Goal: Task Accomplishment & Management: Complete application form

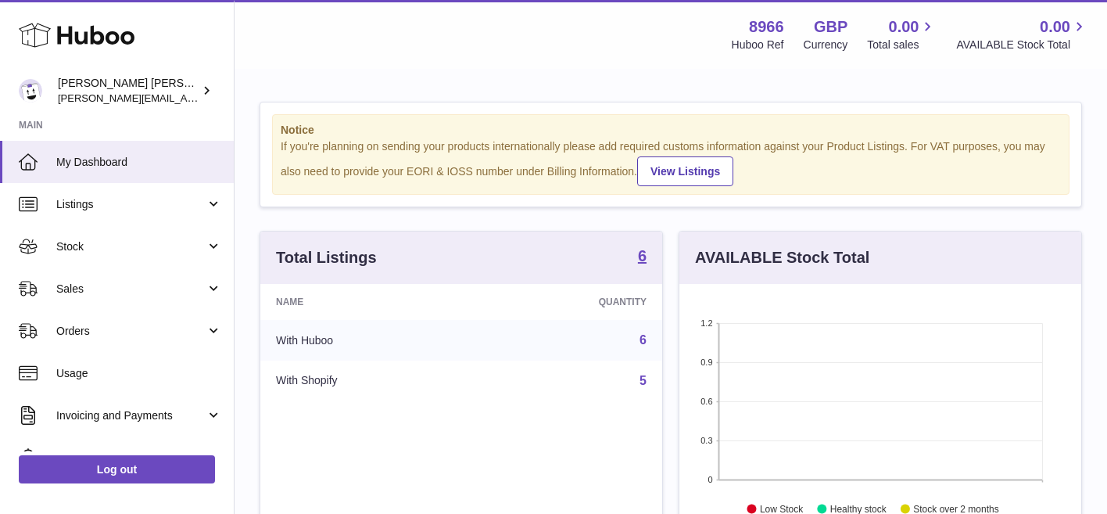
scroll to position [244, 402]
click at [146, 253] on span "Stock" at bounding box center [130, 246] width 149 height 15
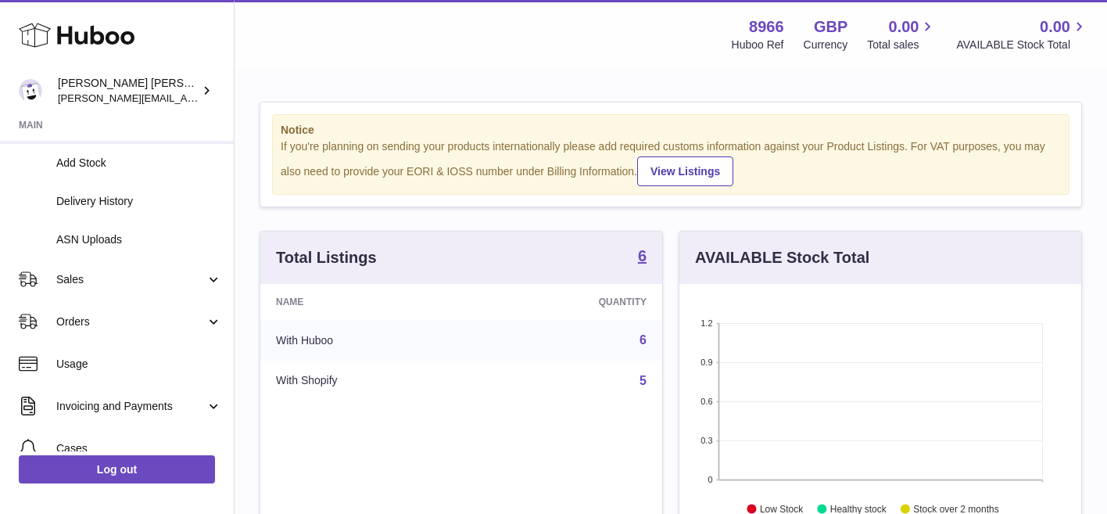
scroll to position [201, 0]
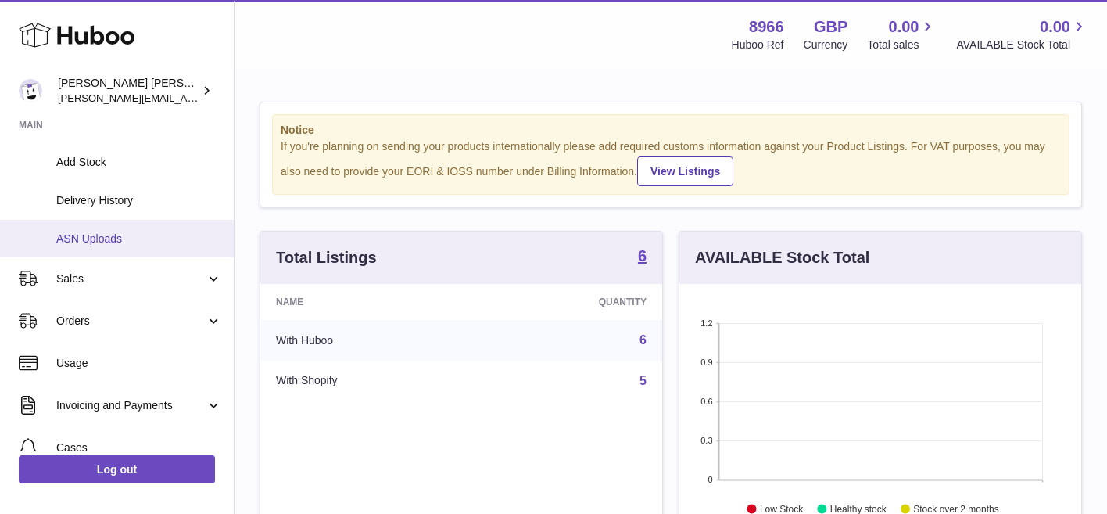
click at [146, 241] on span "ASN Uploads" at bounding box center [139, 238] width 166 height 15
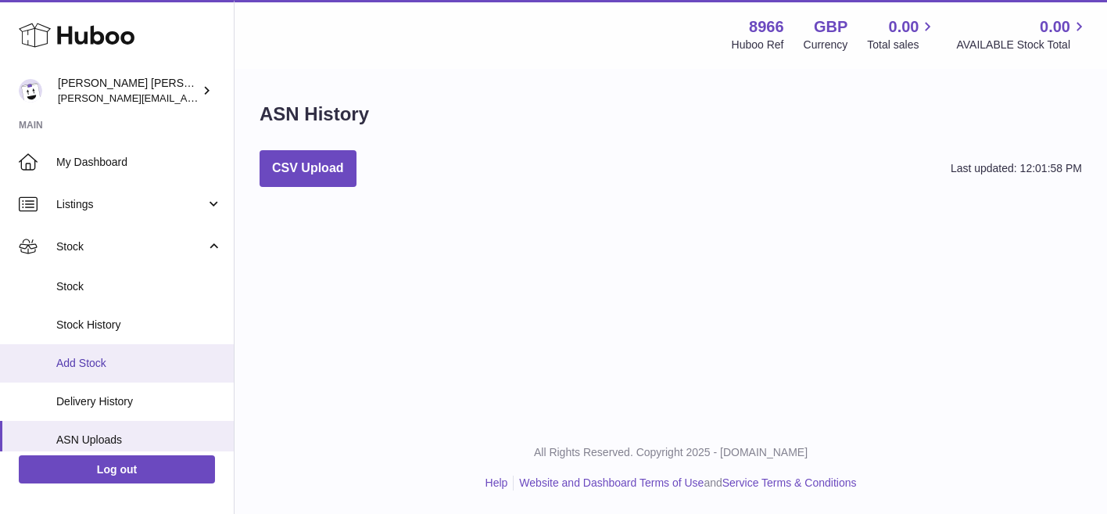
click at [138, 360] on span "Add Stock" at bounding box center [139, 363] width 166 height 15
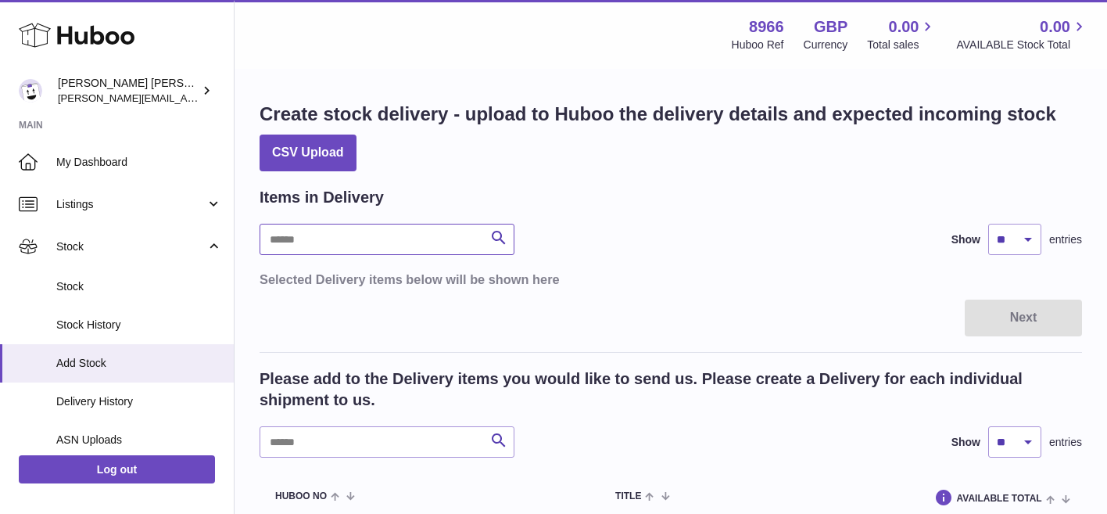
click at [460, 238] on input "text" at bounding box center [387, 239] width 255 height 31
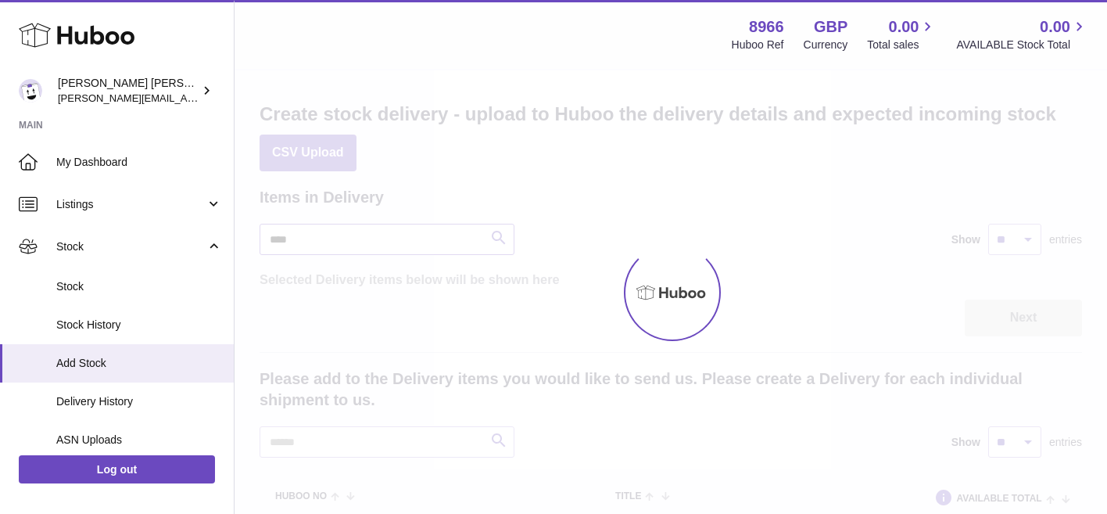
type input "****"
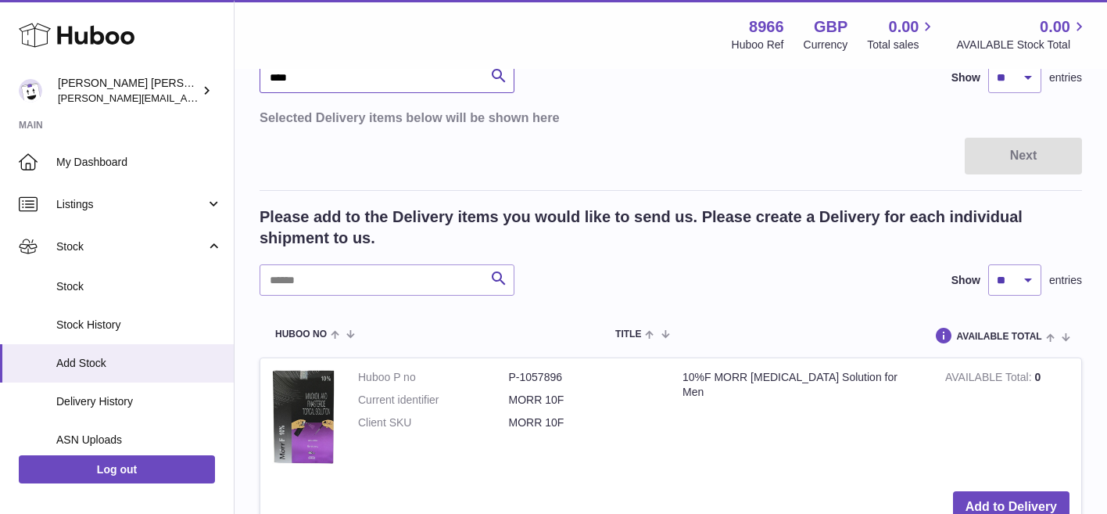
scroll to position [159, 0]
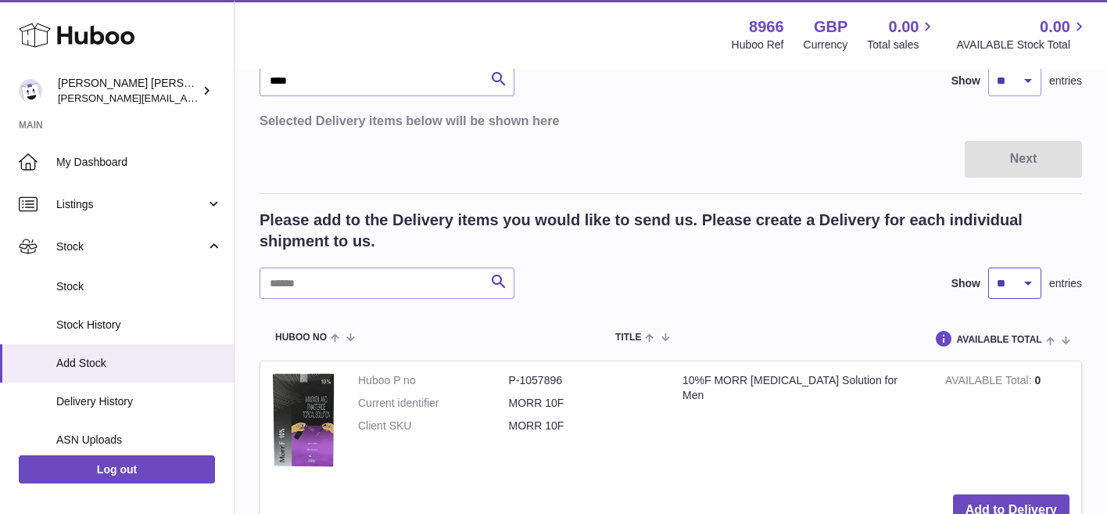
click at [1026, 281] on select "** ** ** ***" at bounding box center [1014, 282] width 53 height 31
select select "**"
click at [988, 267] on select "** ** ** ***" at bounding box center [1014, 282] width 53 height 31
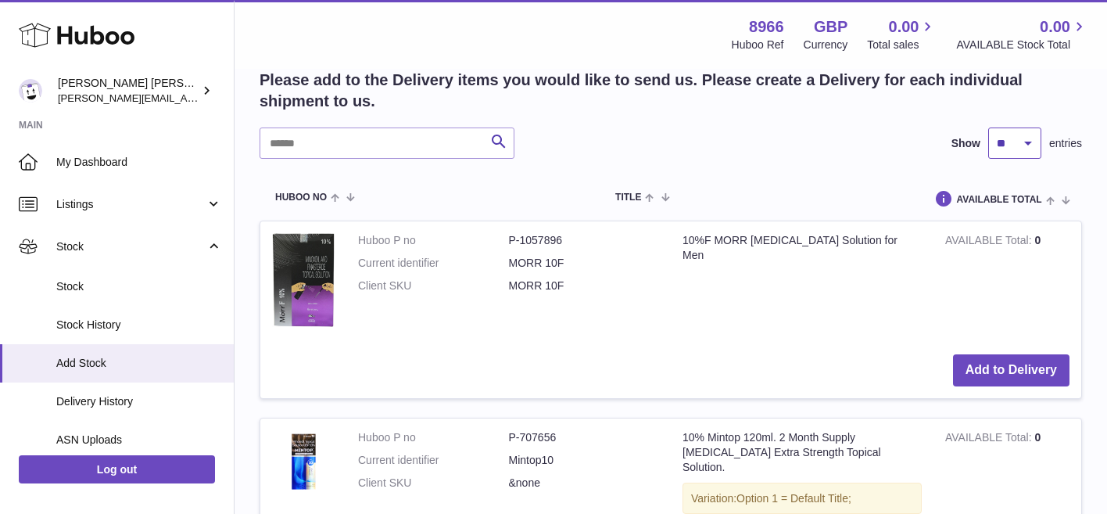
scroll to position [299, 0]
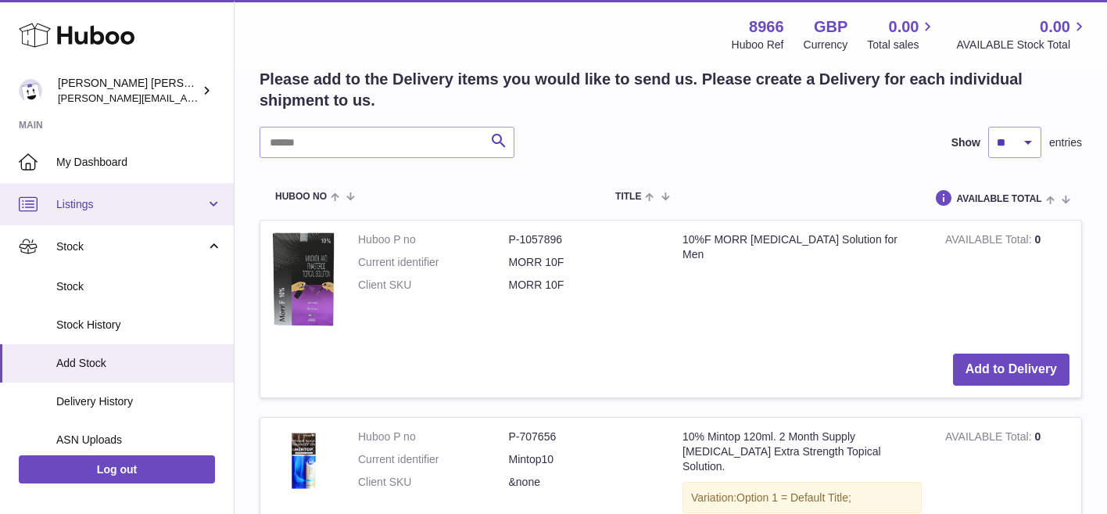
click at [126, 202] on span "Listings" at bounding box center [130, 204] width 149 height 15
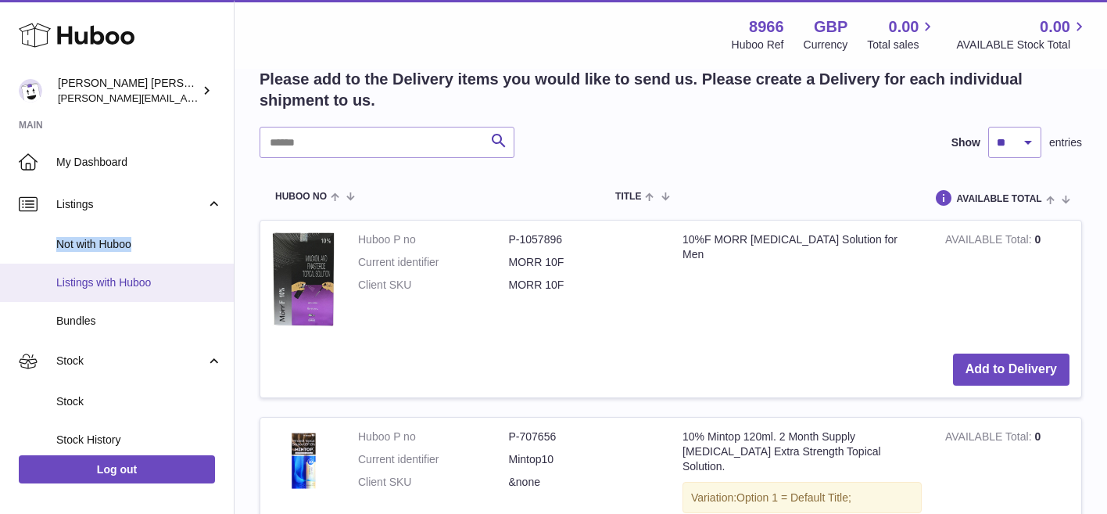
click at [130, 278] on span "Listings with Huboo" at bounding box center [139, 282] width 166 height 15
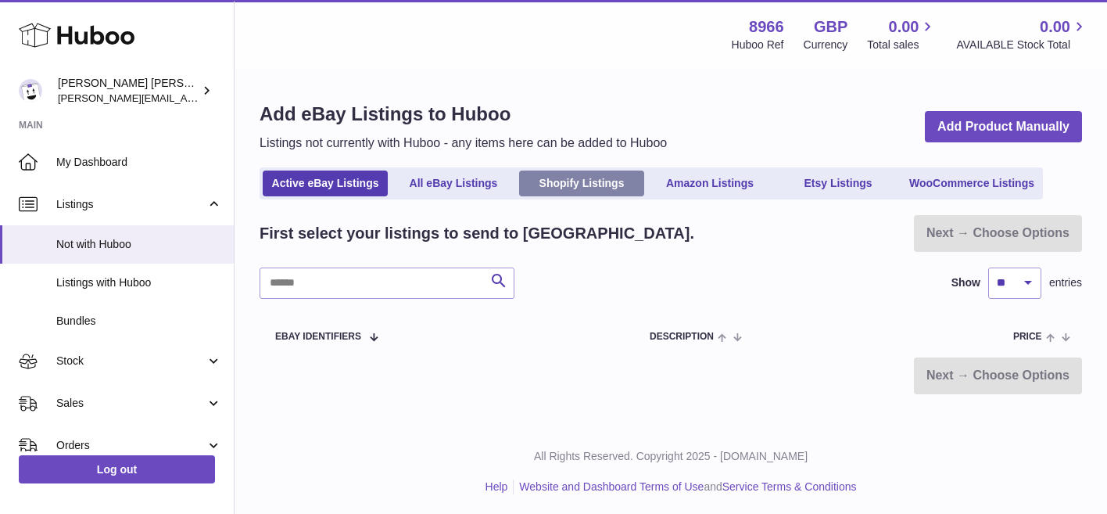
click at [560, 179] on link "Shopify Listings" at bounding box center [581, 183] width 125 height 26
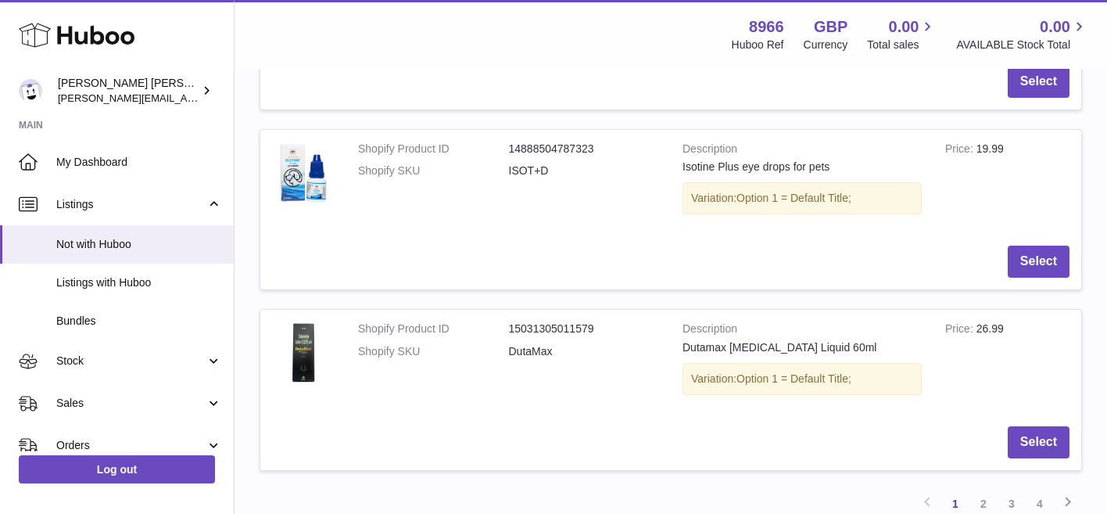
scroll to position [1705, 0]
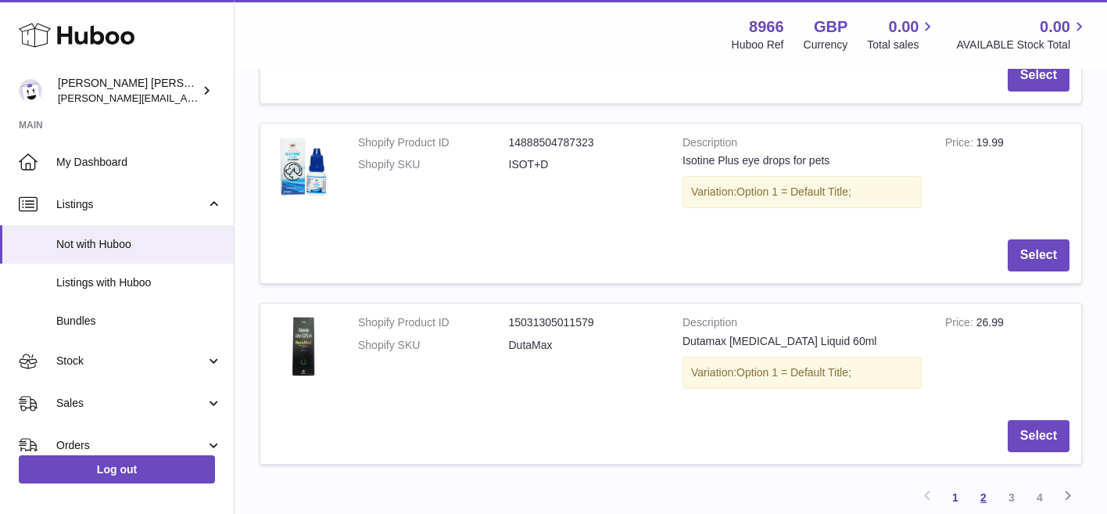
click at [987, 495] on link "2" at bounding box center [983, 497] width 28 height 28
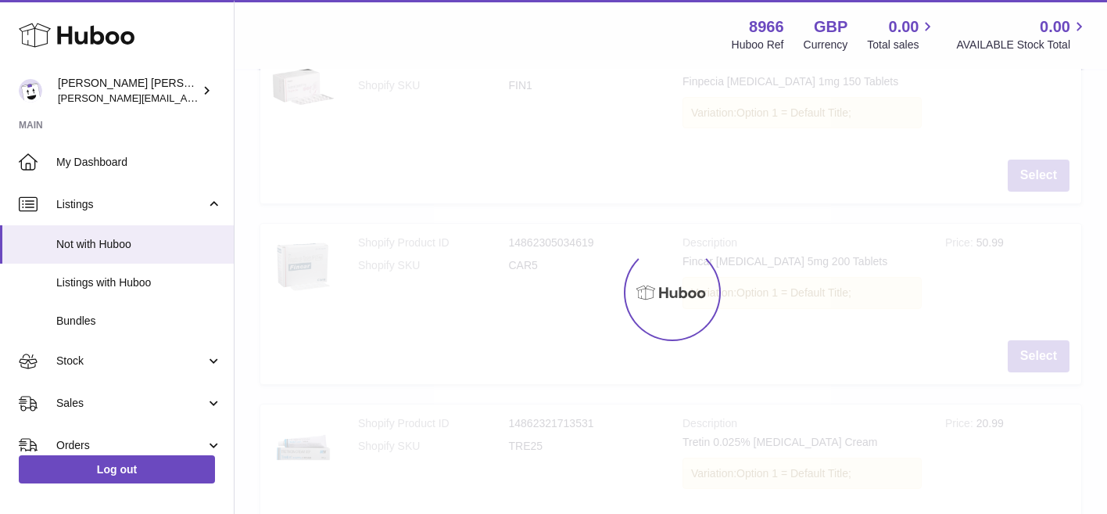
scroll to position [70, 0]
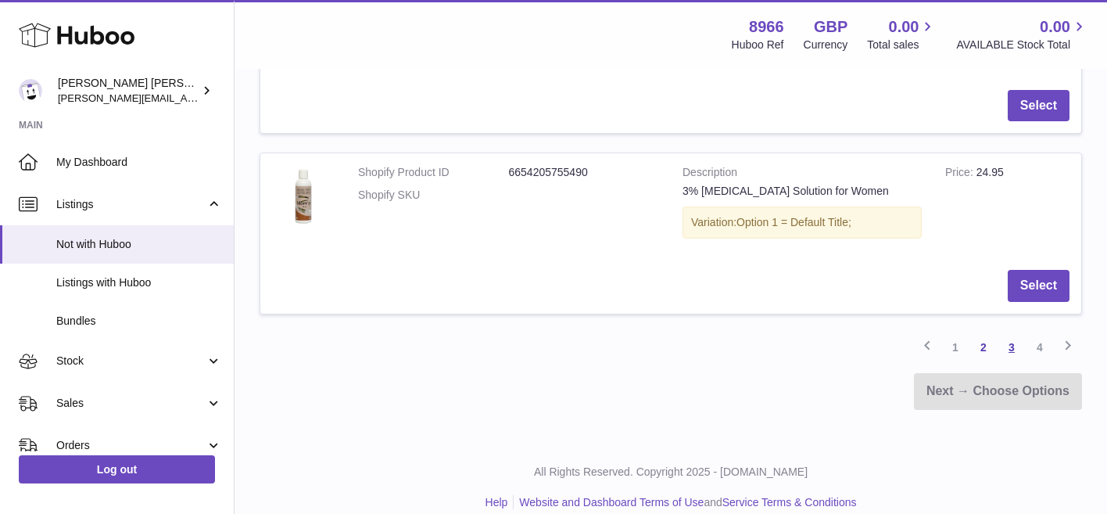
click at [1012, 347] on link "3" at bounding box center [1012, 347] width 28 height 28
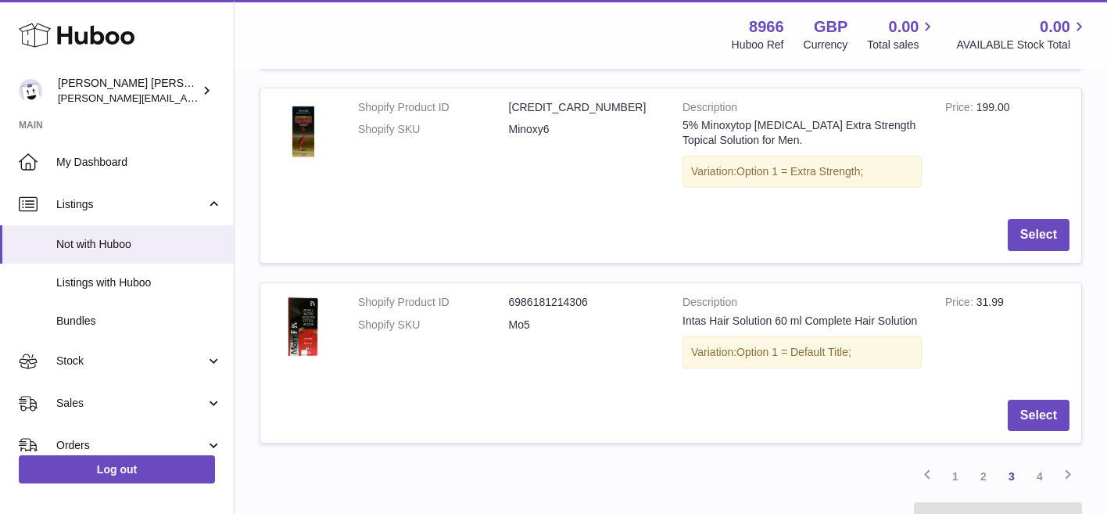
scroll to position [1892, 0]
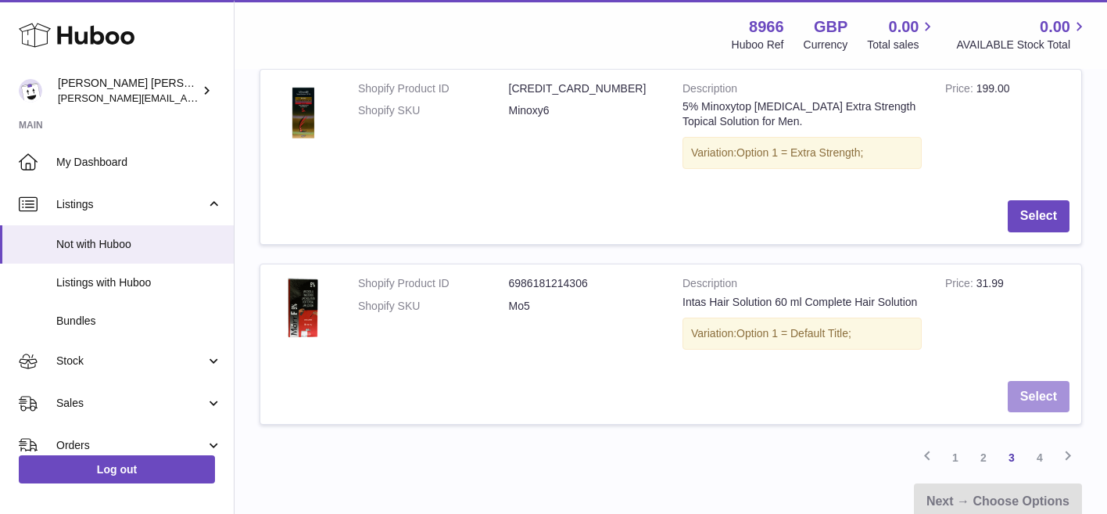
click at [1020, 381] on button "Select" at bounding box center [1039, 397] width 62 height 32
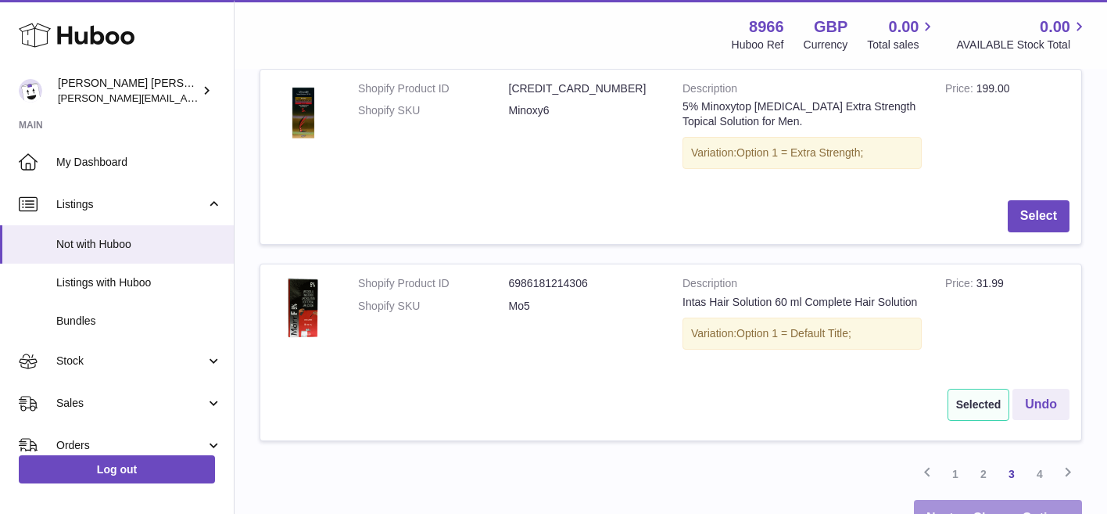
click at [977, 500] on link "Next → Choose Options" at bounding box center [998, 518] width 168 height 37
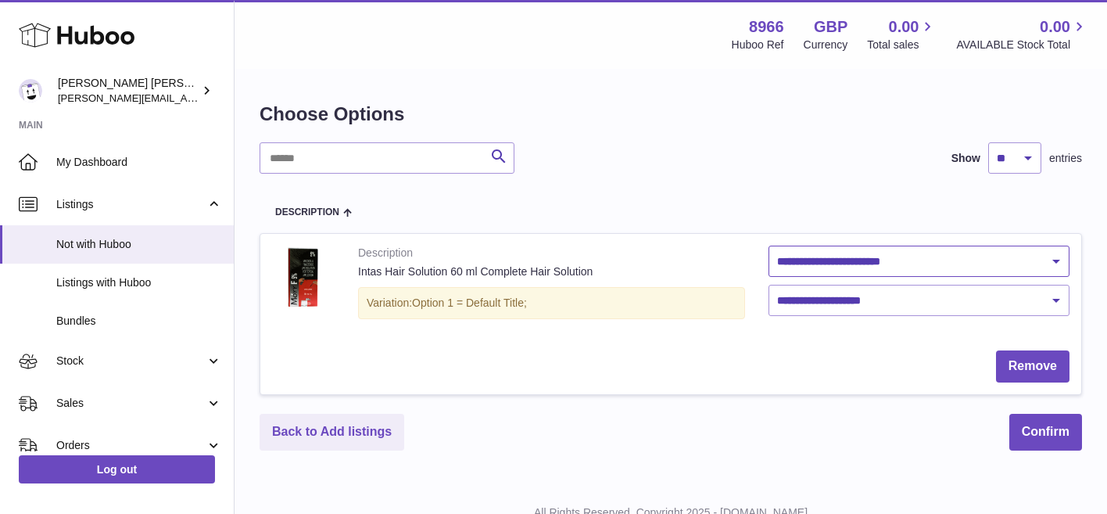
click at [905, 268] on select "**********" at bounding box center [919, 260] width 301 height 31
select select "********"
click at [769, 245] on select "**********" at bounding box center [919, 260] width 301 height 31
click at [894, 313] on select "**********" at bounding box center [919, 300] width 301 height 31
select select "****"
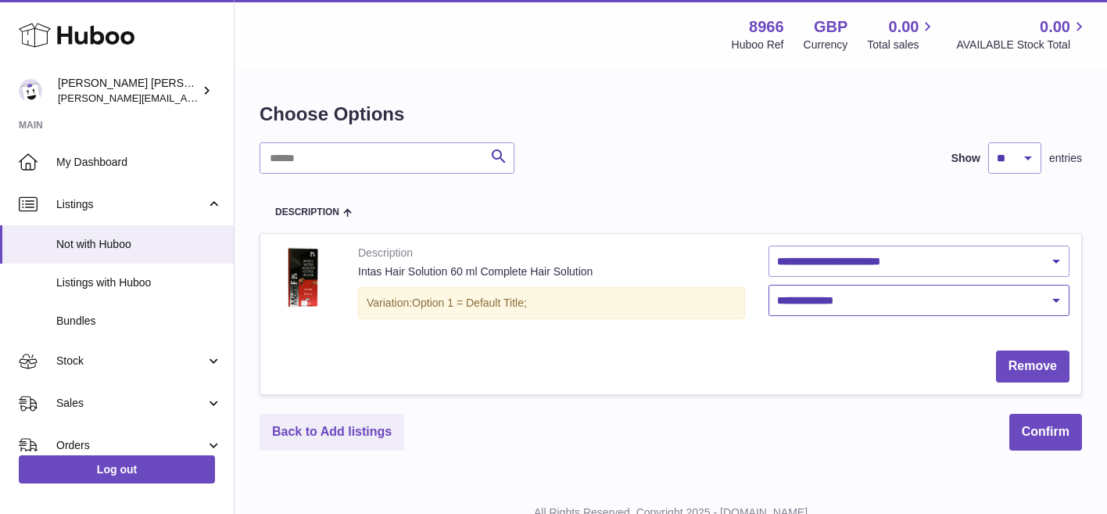
click at [769, 285] on select "**********" at bounding box center [919, 300] width 301 height 31
click at [1048, 429] on button "Confirm" at bounding box center [1045, 431] width 73 height 37
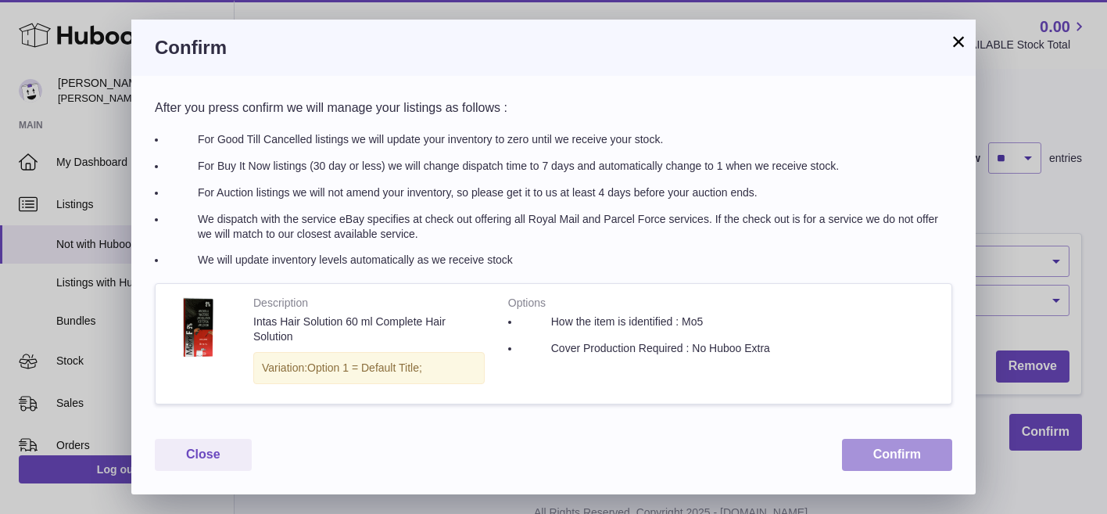
click at [905, 450] on button "Confirm" at bounding box center [897, 455] width 110 height 32
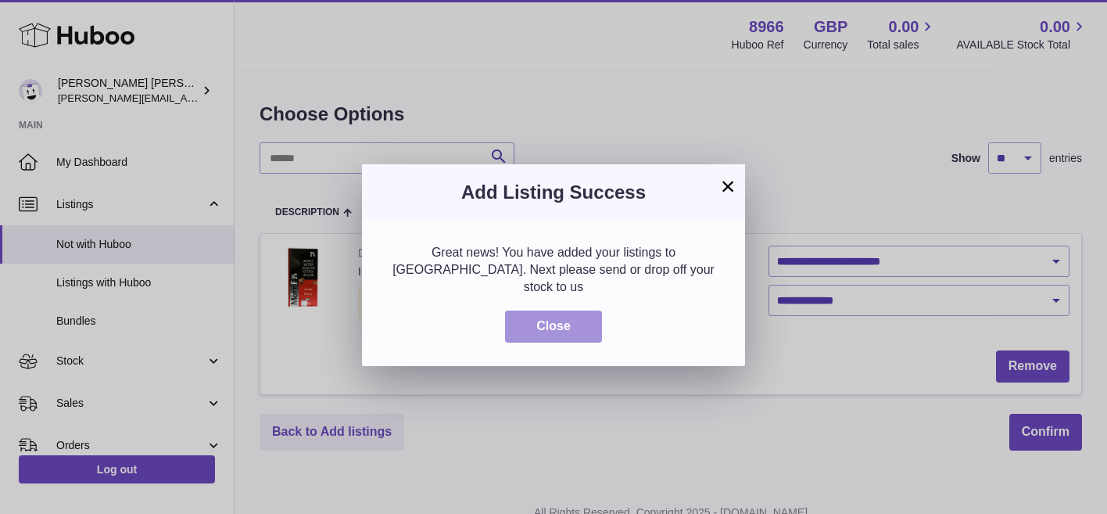
click at [574, 312] on button "Close" at bounding box center [553, 326] width 97 height 32
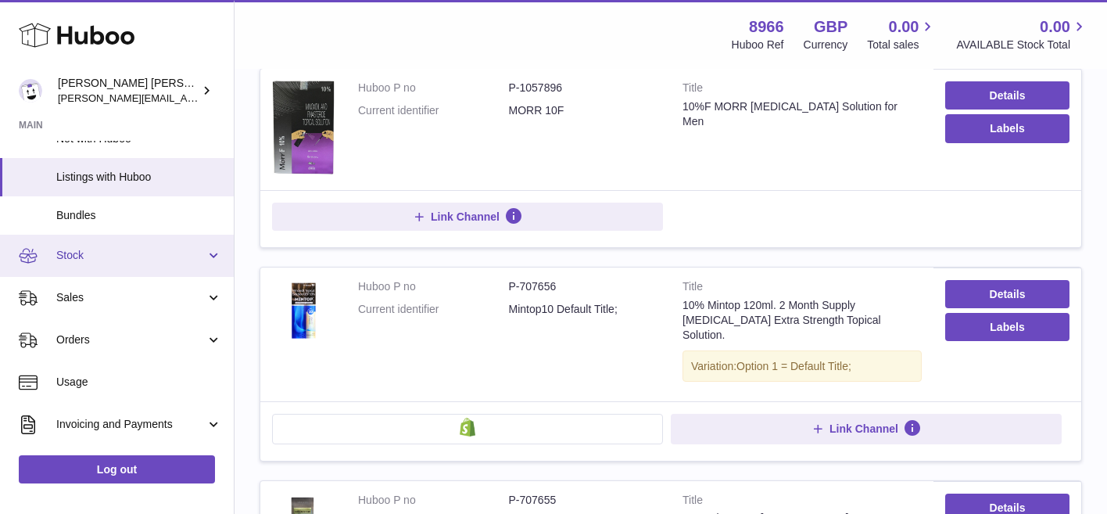
scroll to position [109, 0]
click at [161, 257] on span "Stock" at bounding box center [130, 252] width 149 height 15
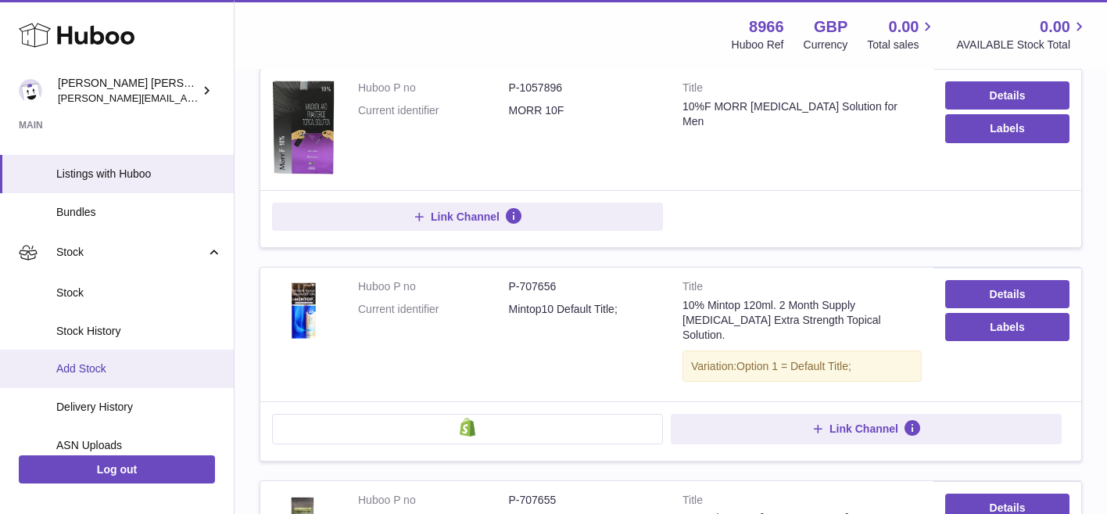
click at [145, 366] on span "Add Stock" at bounding box center [139, 368] width 166 height 15
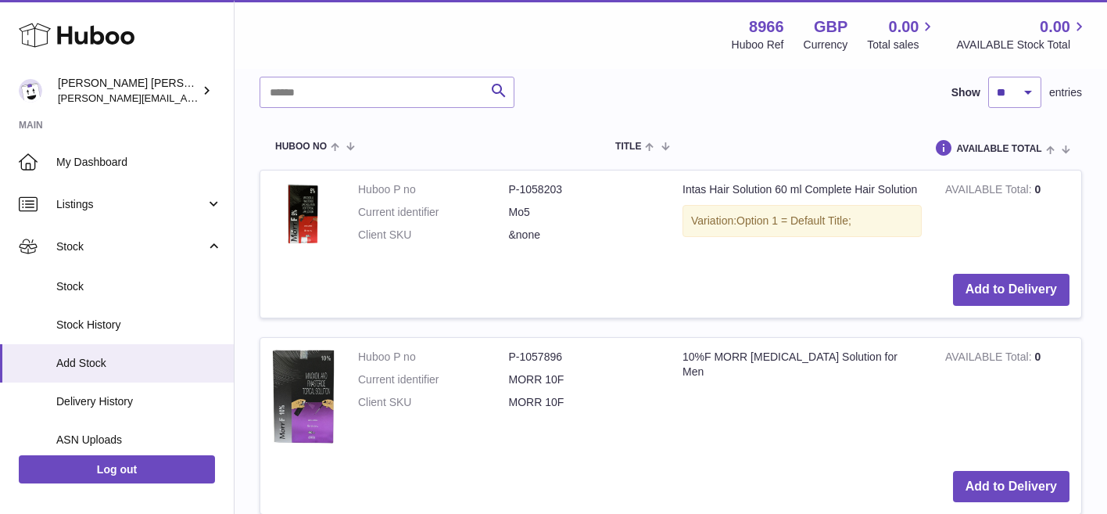
scroll to position [353, 0]
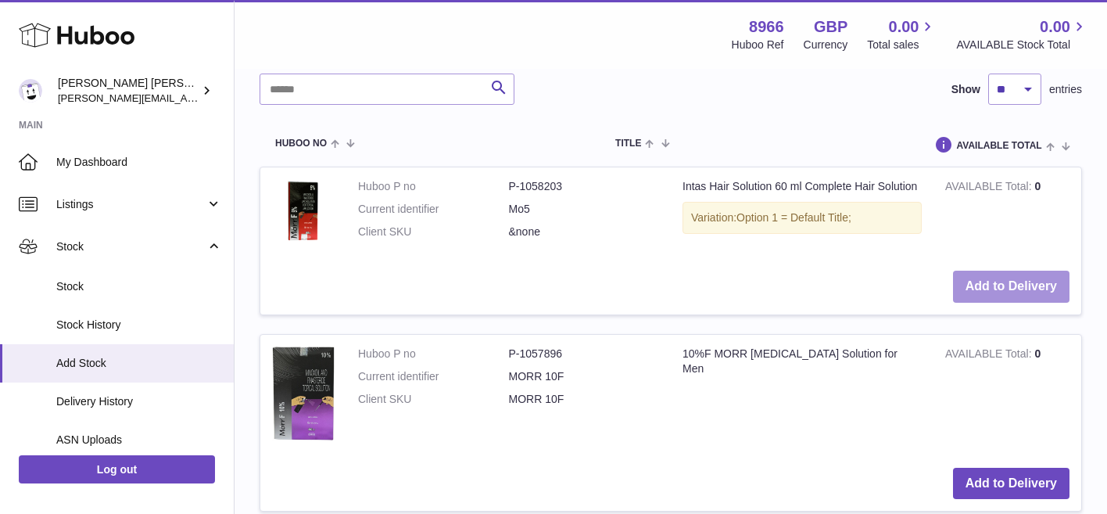
click at [995, 286] on button "Add to Delivery" at bounding box center [1011, 287] width 116 height 32
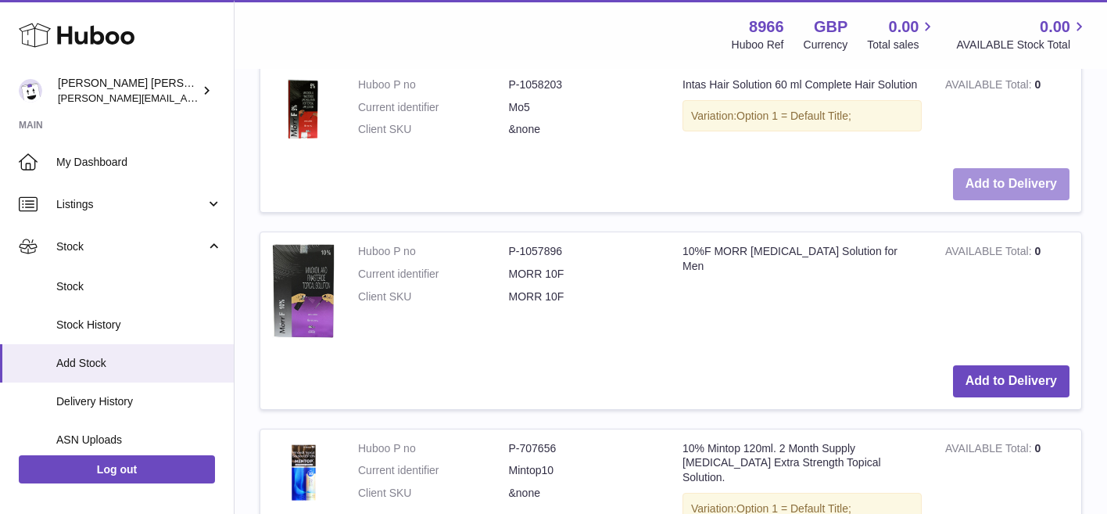
scroll to position [658, 0]
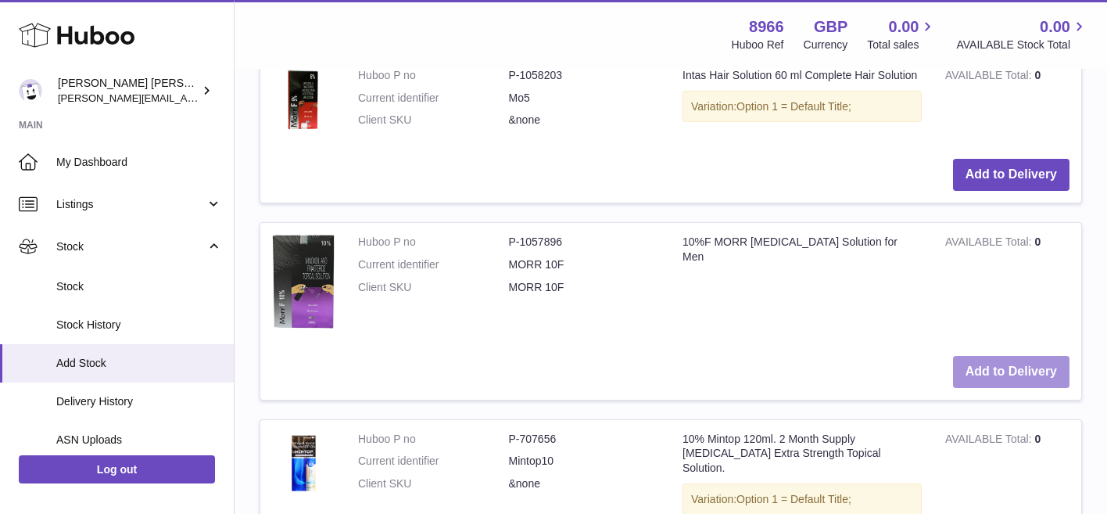
click at [976, 362] on button "Add to Delivery" at bounding box center [1011, 372] width 116 height 32
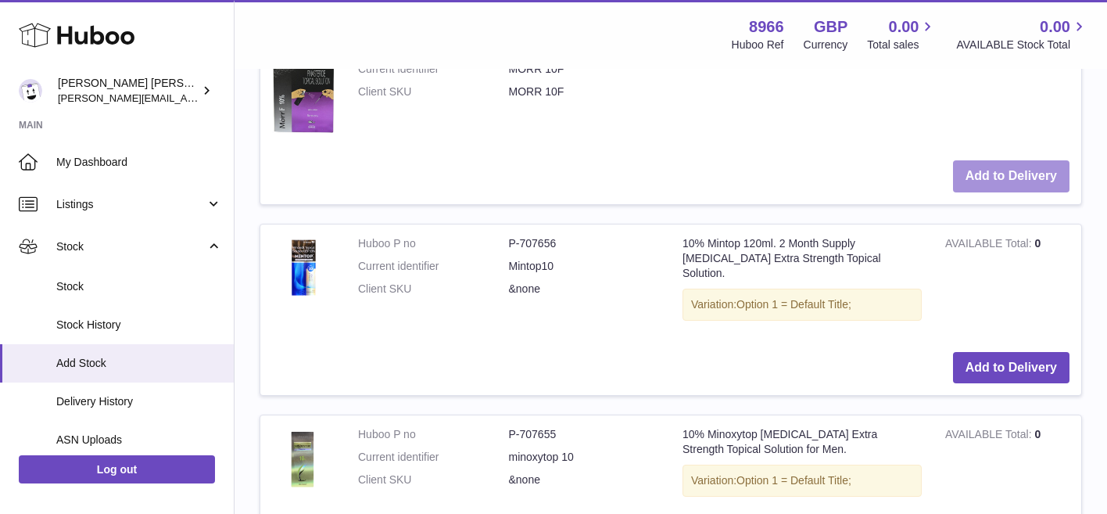
scroll to position [1054, 0]
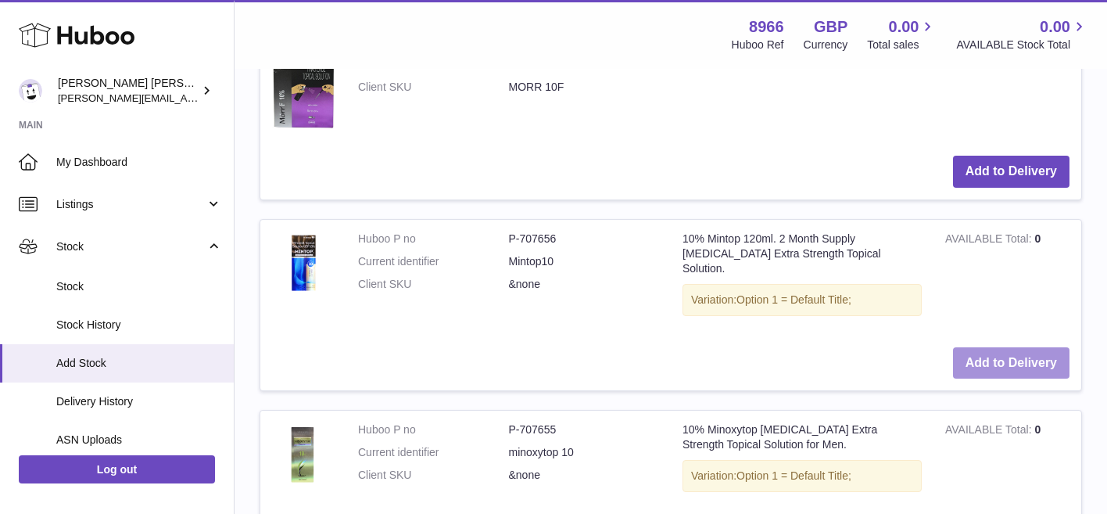
click at [1000, 347] on button "Add to Delivery" at bounding box center [1011, 363] width 116 height 32
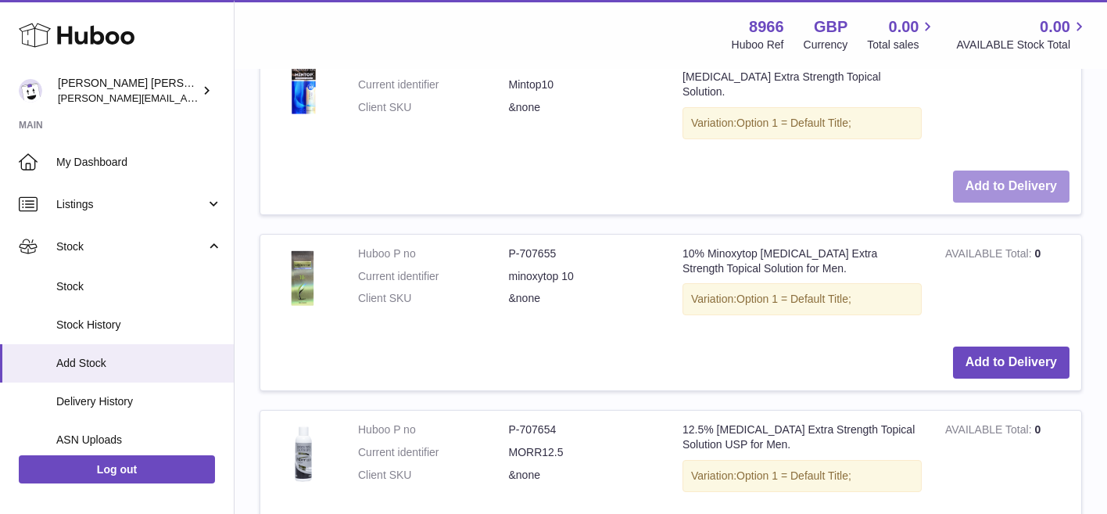
scroll to position [1428, 0]
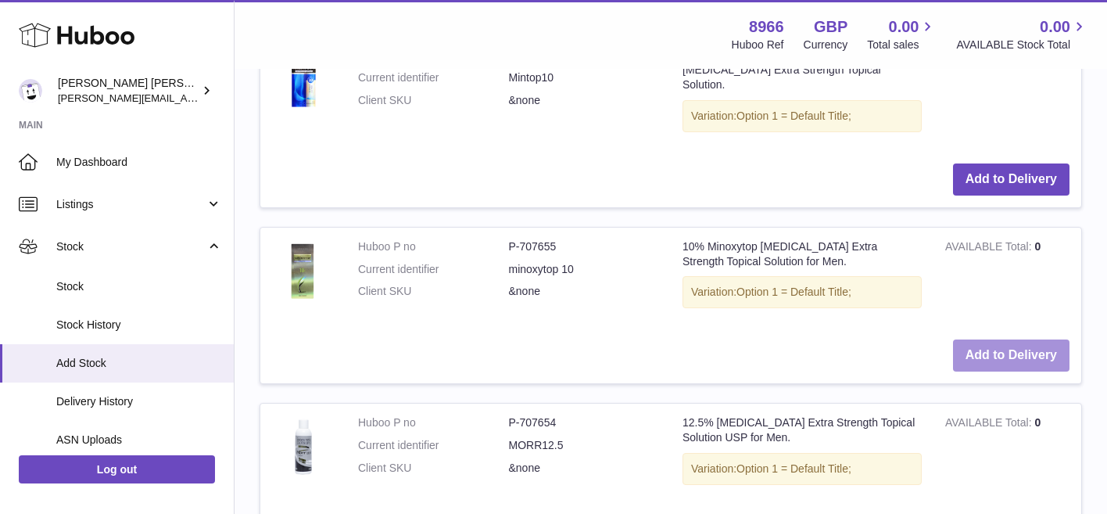
click at [998, 339] on button "Add to Delivery" at bounding box center [1011, 355] width 116 height 32
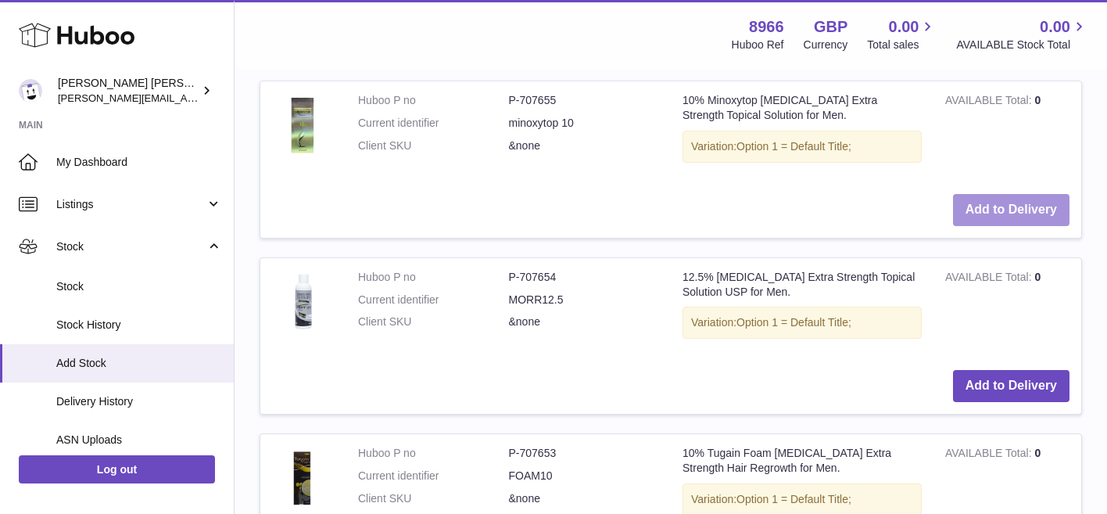
scroll to position [1755, 0]
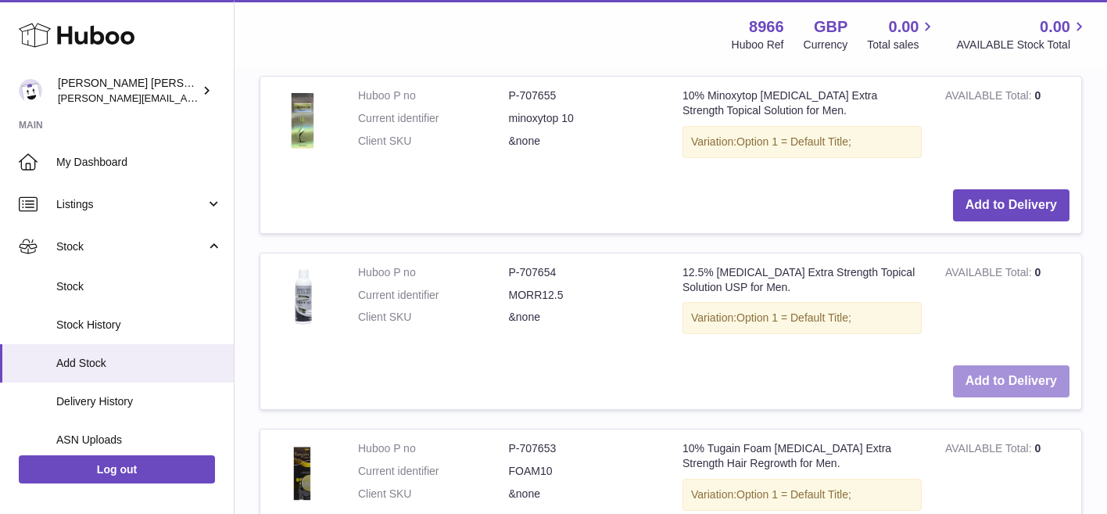
click at [990, 365] on button "Add to Delivery" at bounding box center [1011, 381] width 116 height 32
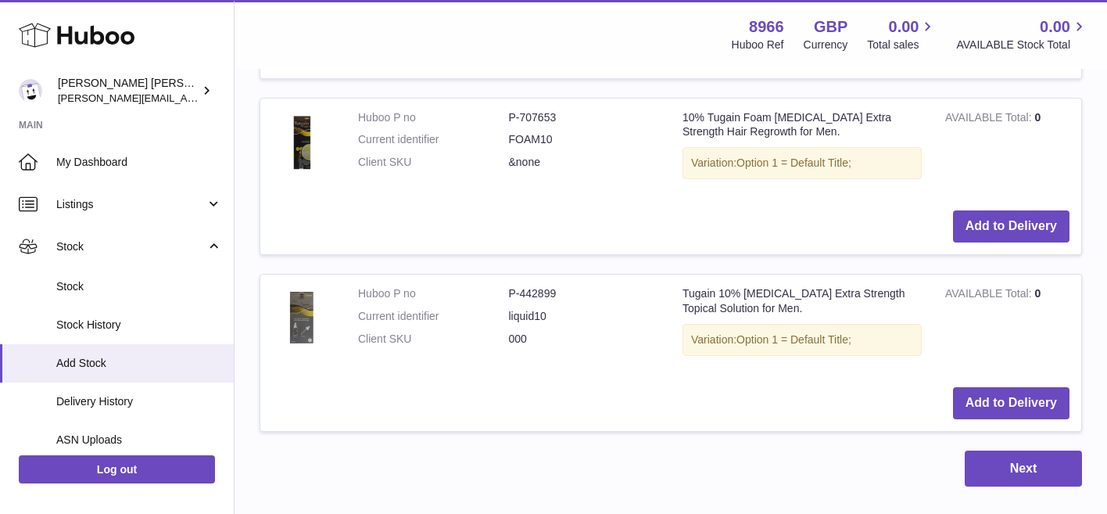
scroll to position [2264, 0]
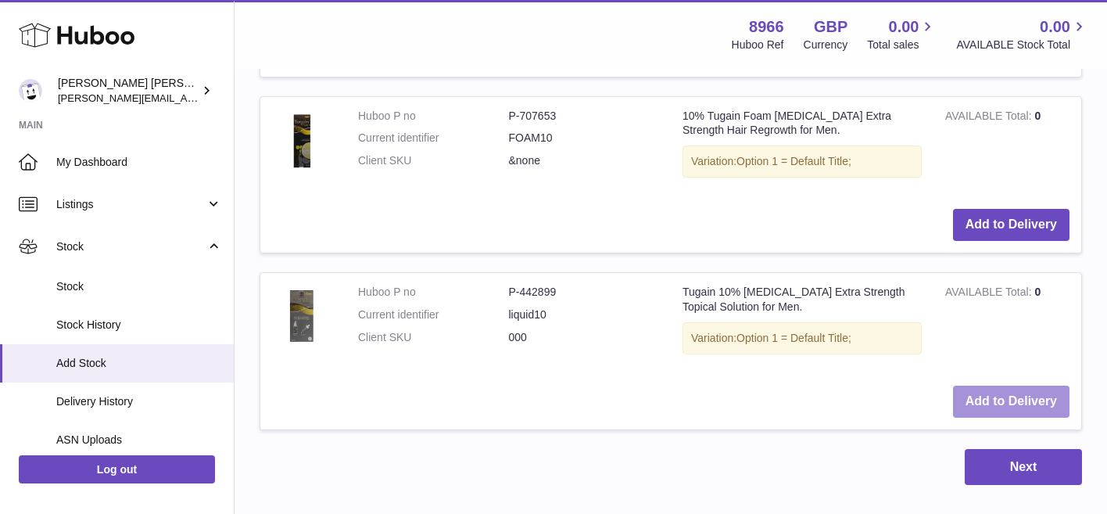
click at [1005, 385] on button "Add to Delivery" at bounding box center [1011, 401] width 116 height 32
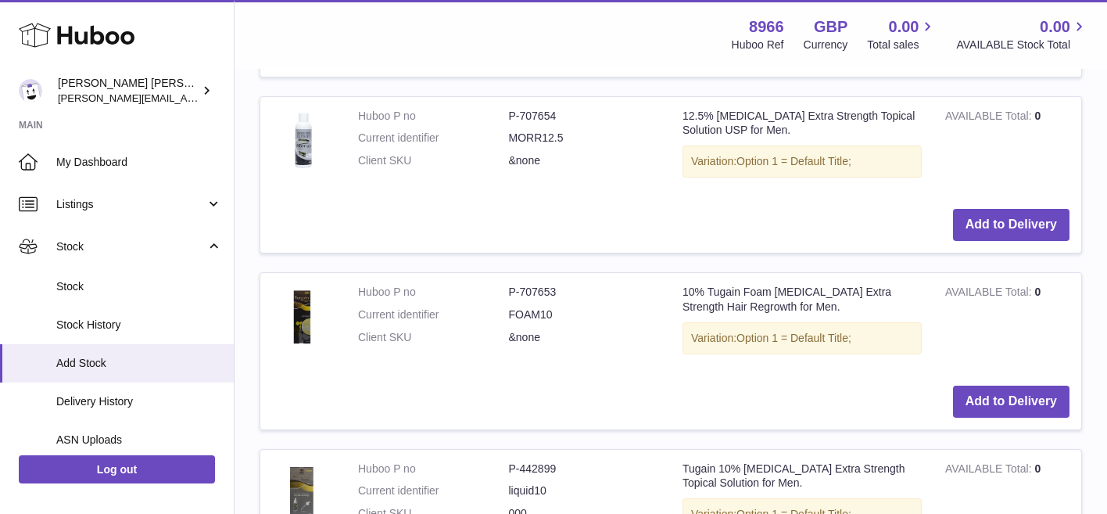
scroll to position [2441, 0]
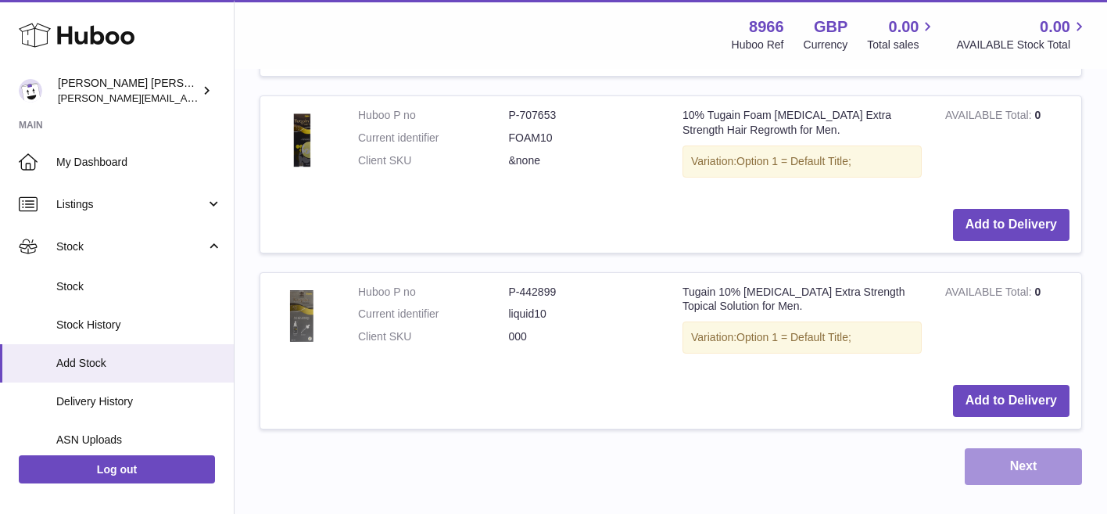
click at [989, 448] on button "Next" at bounding box center [1023, 466] width 117 height 37
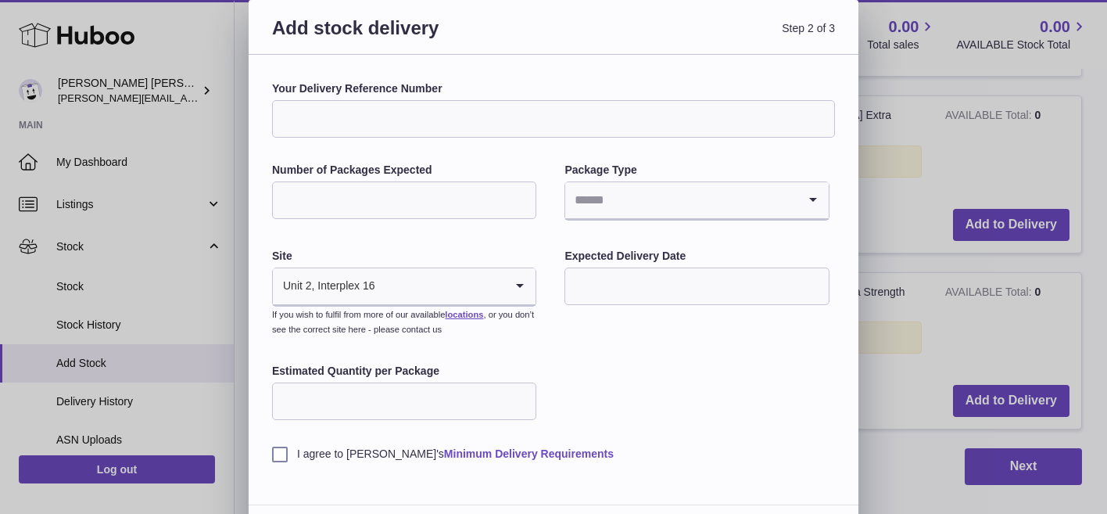
click at [515, 457] on link "Minimum Delivery Requirements" at bounding box center [529, 453] width 170 height 13
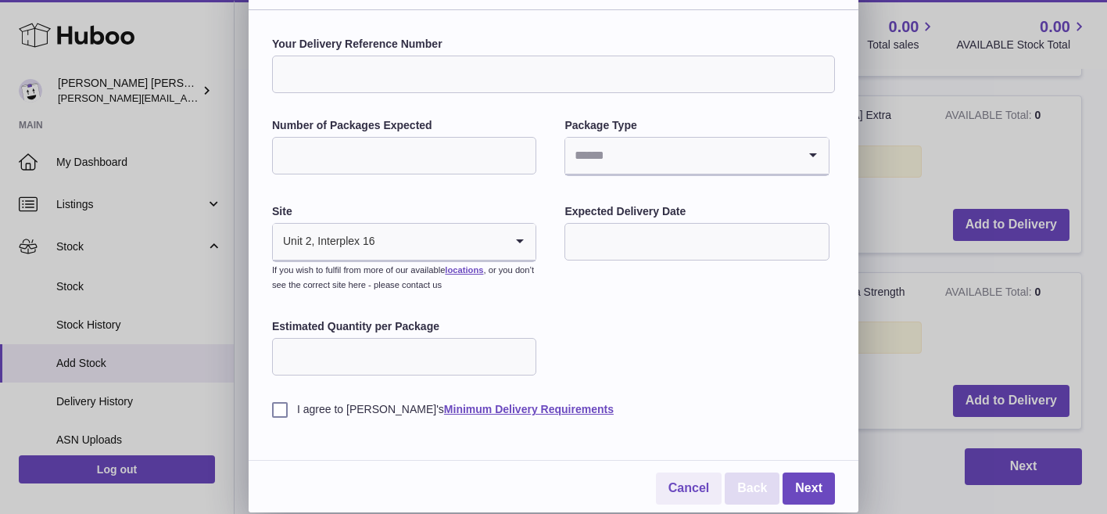
click at [749, 489] on link "Back" at bounding box center [752, 488] width 55 height 32
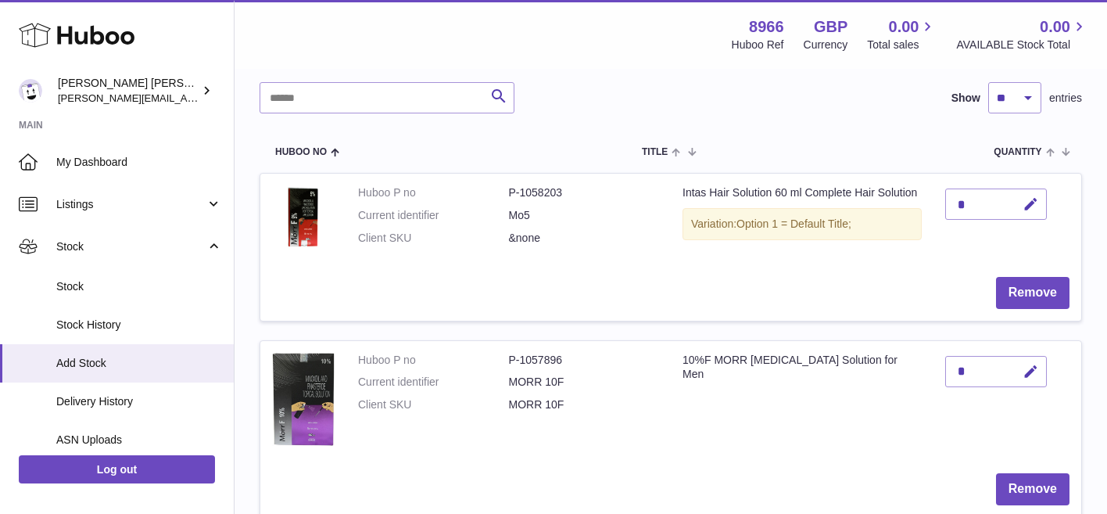
scroll to position [142, 0]
click at [973, 204] on div "*" at bounding box center [996, 203] width 102 height 31
click at [1030, 200] on icon "button" at bounding box center [1031, 203] width 16 height 16
type input "**"
click at [937, 289] on td "Remove" at bounding box center [670, 292] width 821 height 56
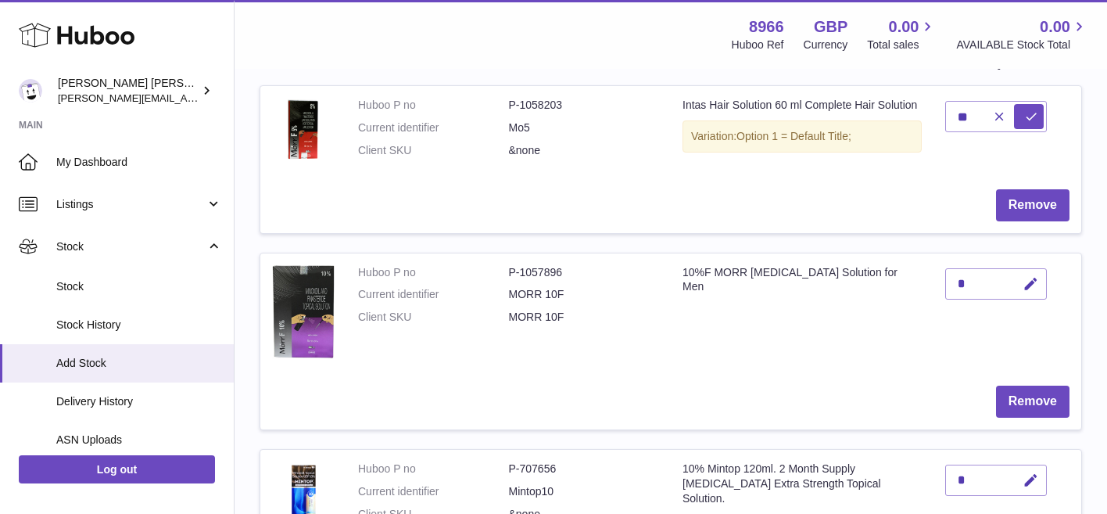
scroll to position [235, 0]
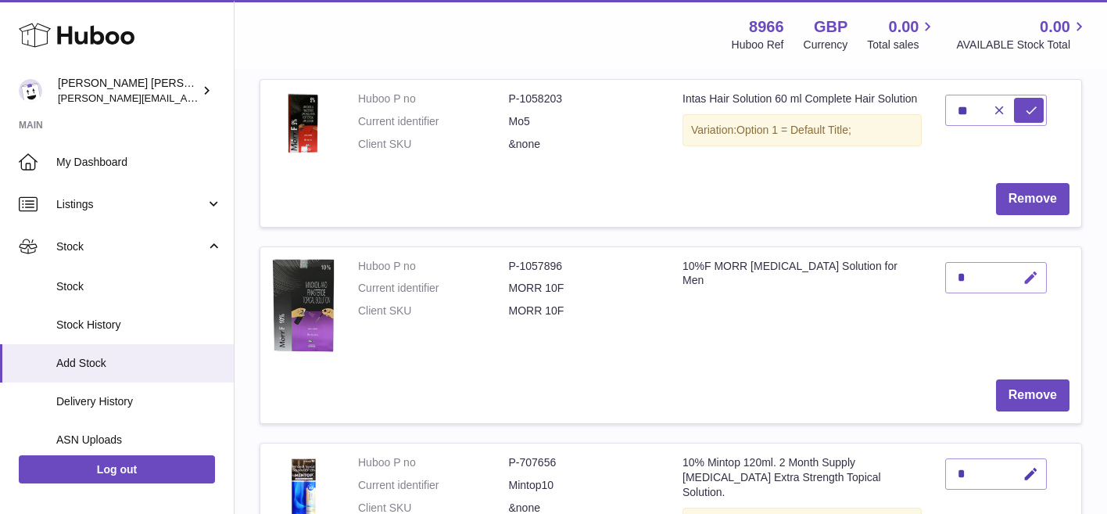
click at [1029, 274] on icon "button" at bounding box center [1031, 278] width 16 height 16
type input "**"
click at [908, 363] on td "10%F MORR Minoxidil Solution for Men" at bounding box center [802, 307] width 263 height 121
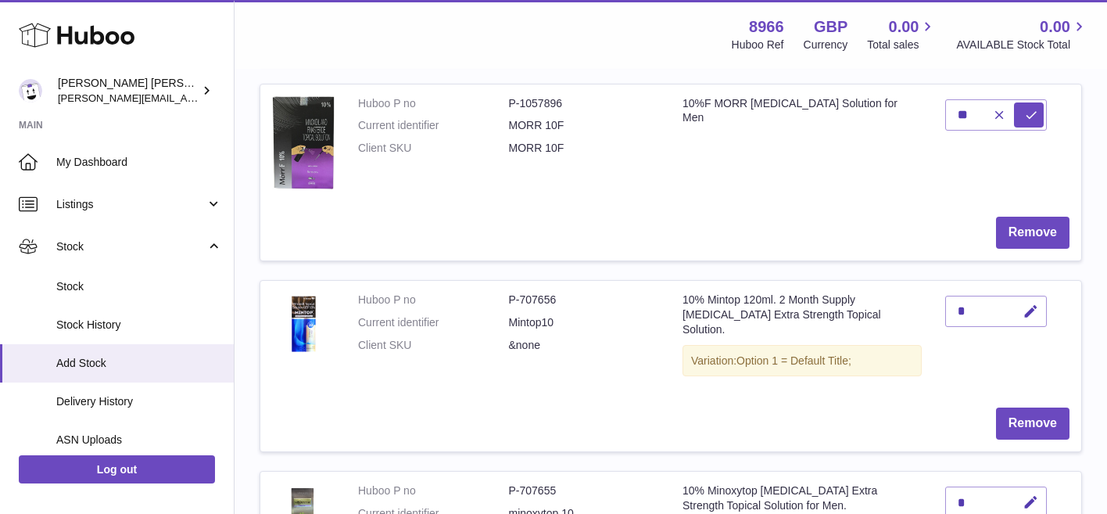
scroll to position [417, 0]
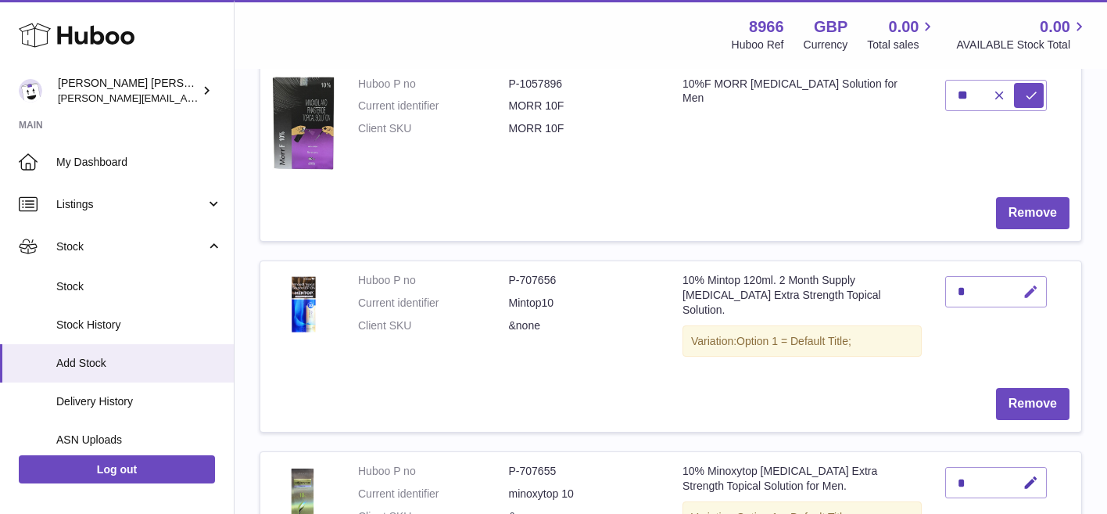
click at [1041, 288] on button "button" at bounding box center [1028, 292] width 37 height 32
type input "**"
click at [924, 376] on td "Remove" at bounding box center [670, 404] width 821 height 56
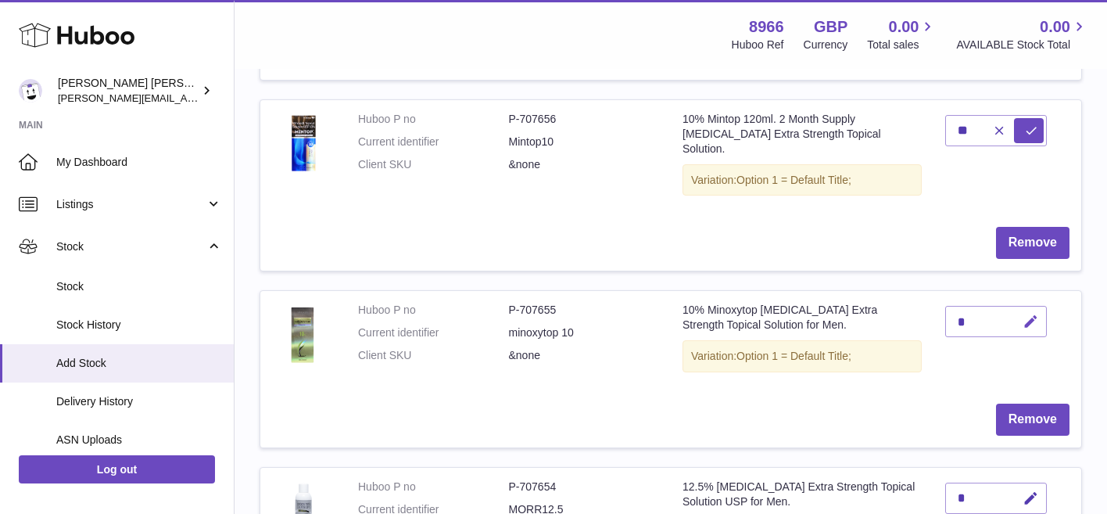
click at [1038, 314] on icon "button" at bounding box center [1031, 322] width 16 height 16
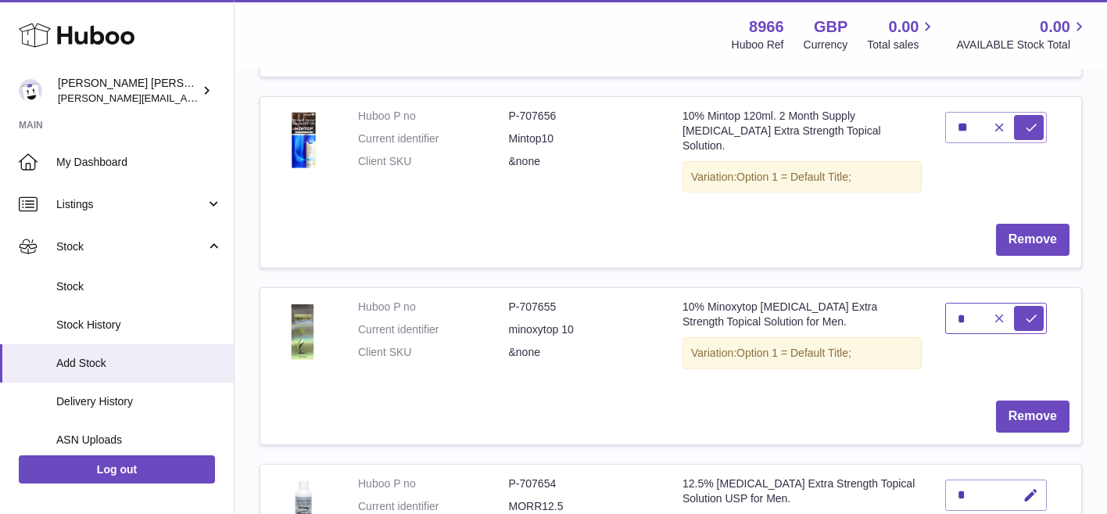
scroll to position [576, 0]
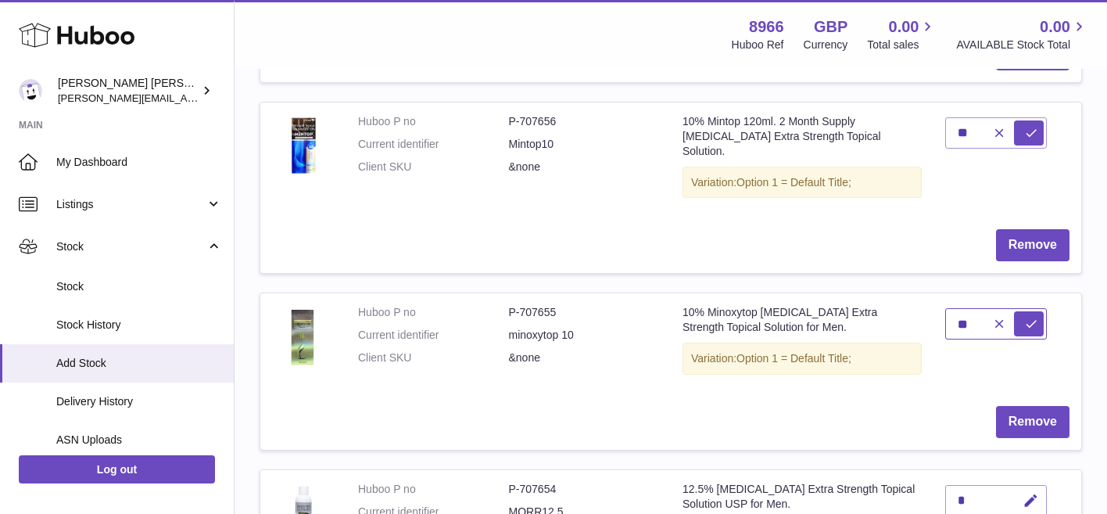
type input "**"
click at [914, 394] on td "Remove" at bounding box center [670, 422] width 821 height 56
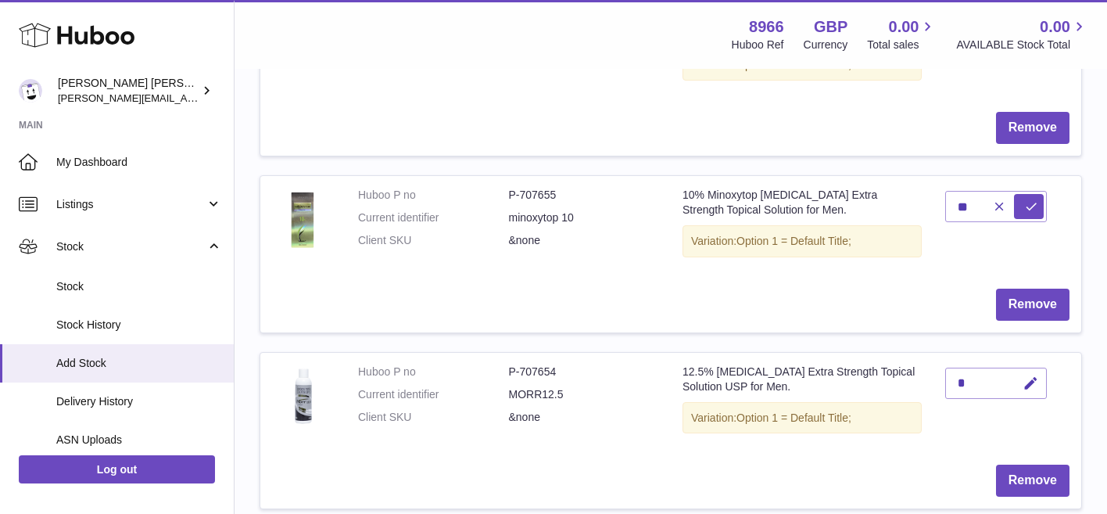
scroll to position [708, 0]
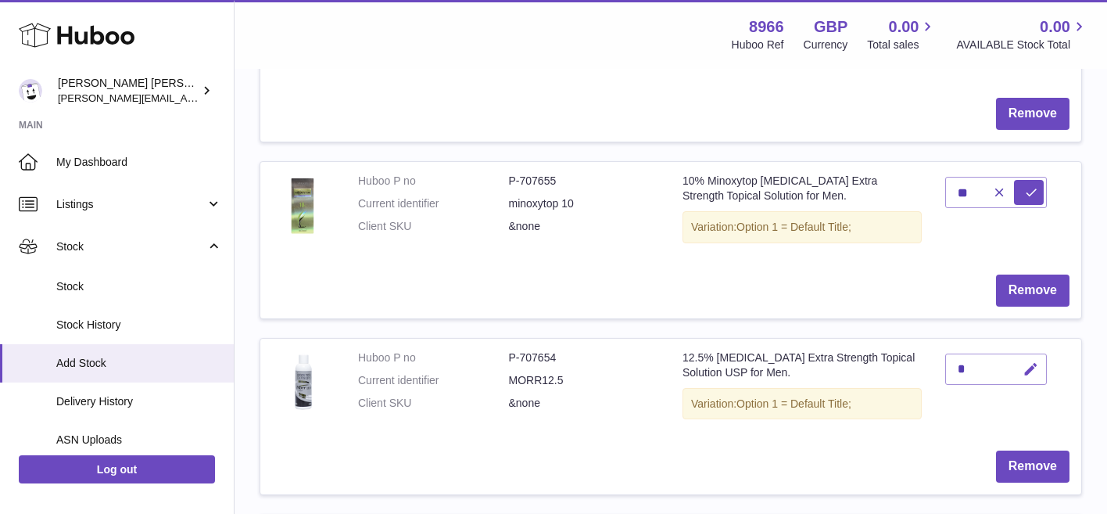
click at [1025, 361] on icon "button" at bounding box center [1031, 369] width 16 height 16
type input "*"
click at [938, 406] on td "*" at bounding box center [1008, 389] width 148 height 101
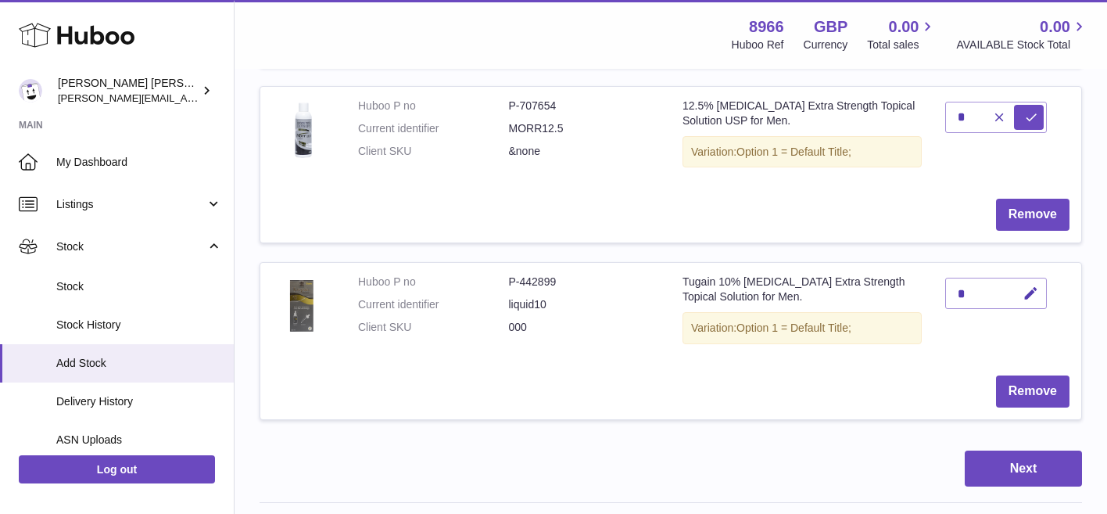
scroll to position [966, 0]
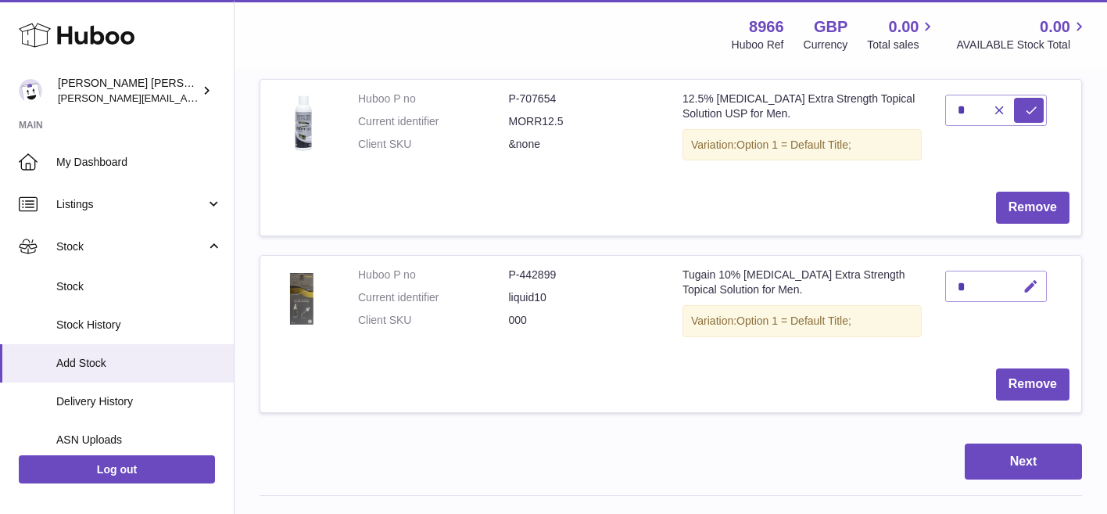
click at [1037, 278] on icon "button" at bounding box center [1031, 286] width 16 height 16
type input "**"
click at [953, 357] on td "Remove" at bounding box center [670, 385] width 821 height 56
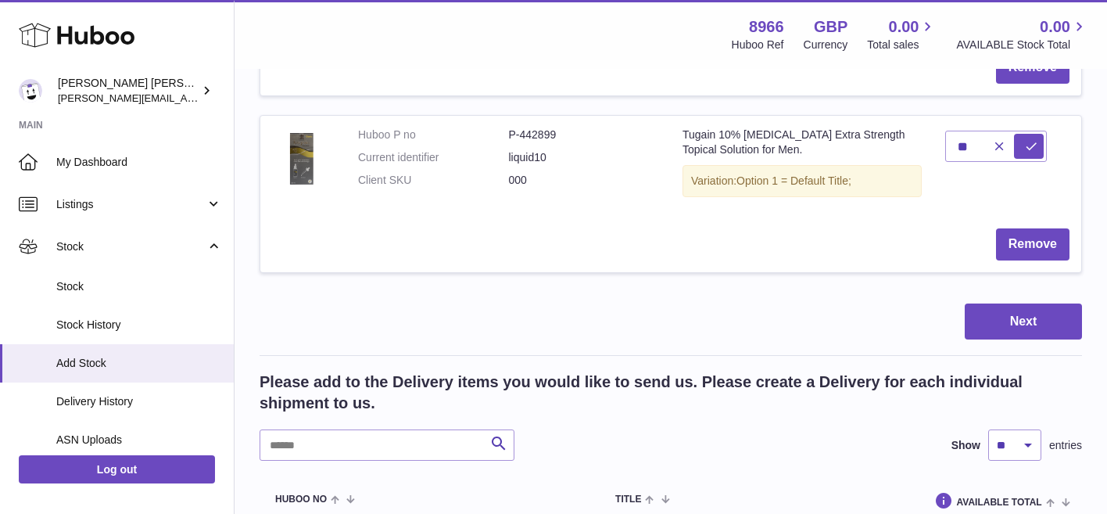
scroll to position [1111, 0]
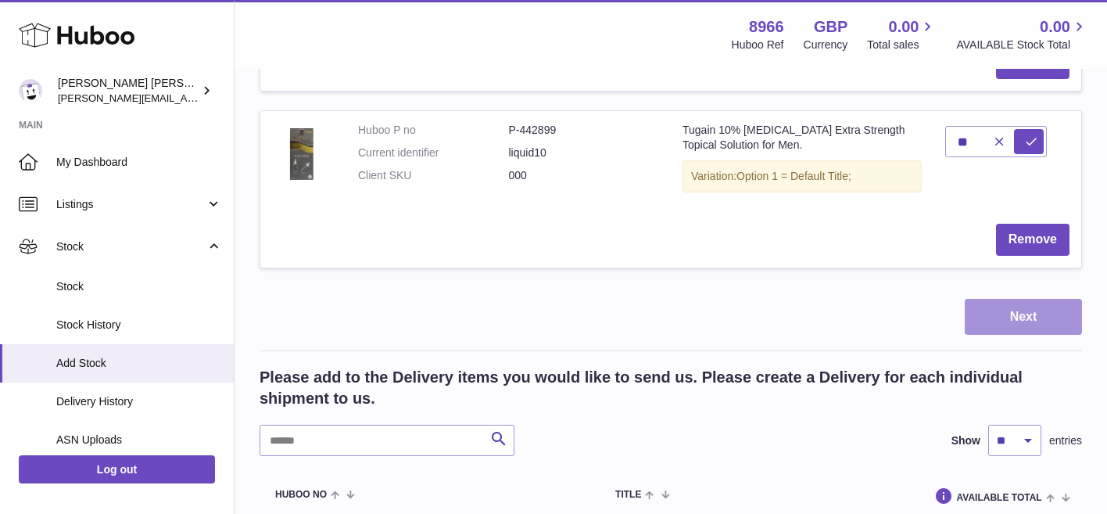
click at [1043, 299] on button "Next" at bounding box center [1023, 317] width 117 height 37
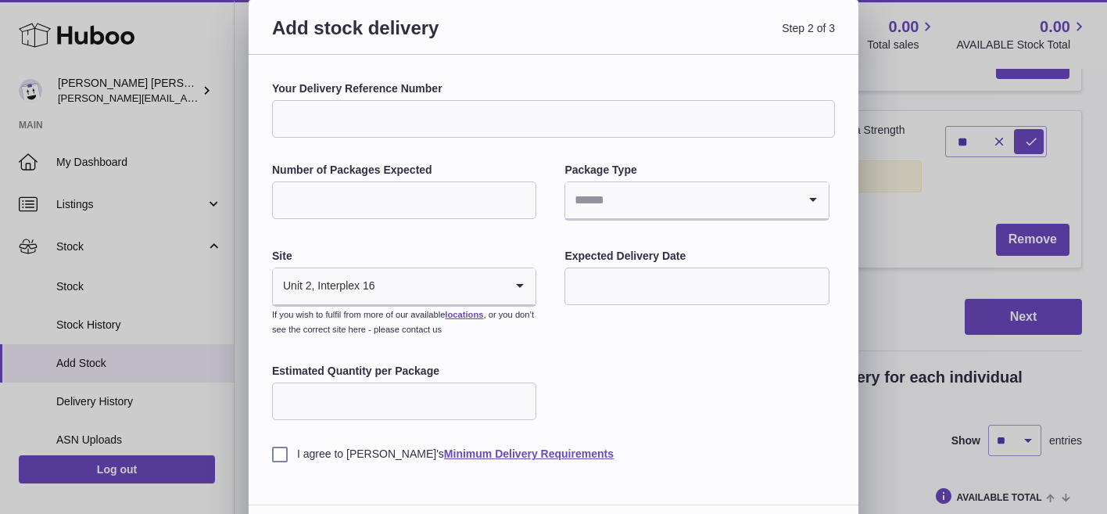
click at [399, 116] on input "Your Delivery Reference Number" at bounding box center [553, 119] width 563 height 38
click at [399, 200] on input "Number of Packages Expected" at bounding box center [404, 200] width 264 height 38
type input "*"
click at [468, 160] on div "Your Delivery Reference Number Number of Packages Expected * Package Type Loadi…" at bounding box center [553, 271] width 563 height 380
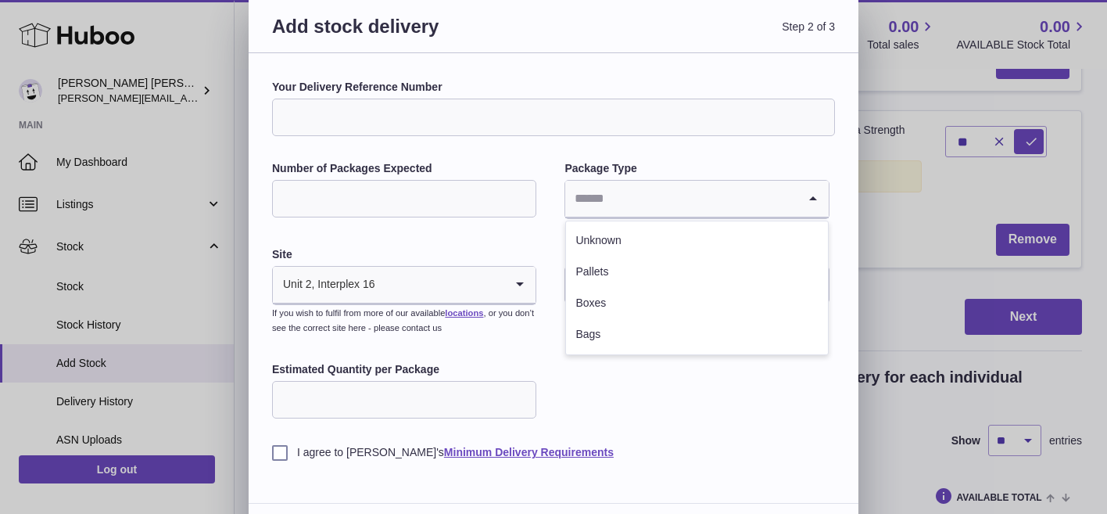
click at [611, 202] on input "Search for option" at bounding box center [680, 199] width 231 height 36
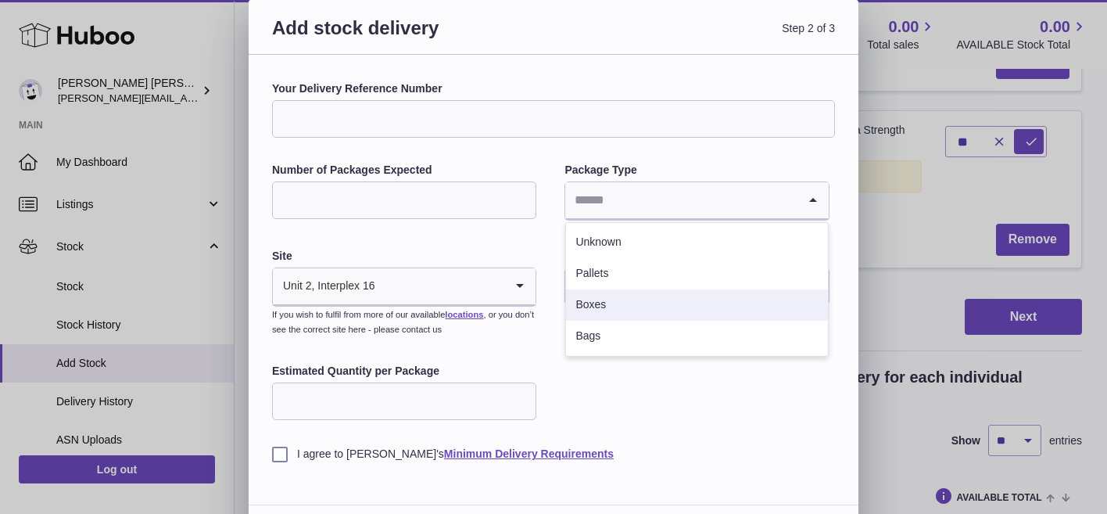
click at [625, 305] on li "Boxes" at bounding box center [696, 304] width 261 height 31
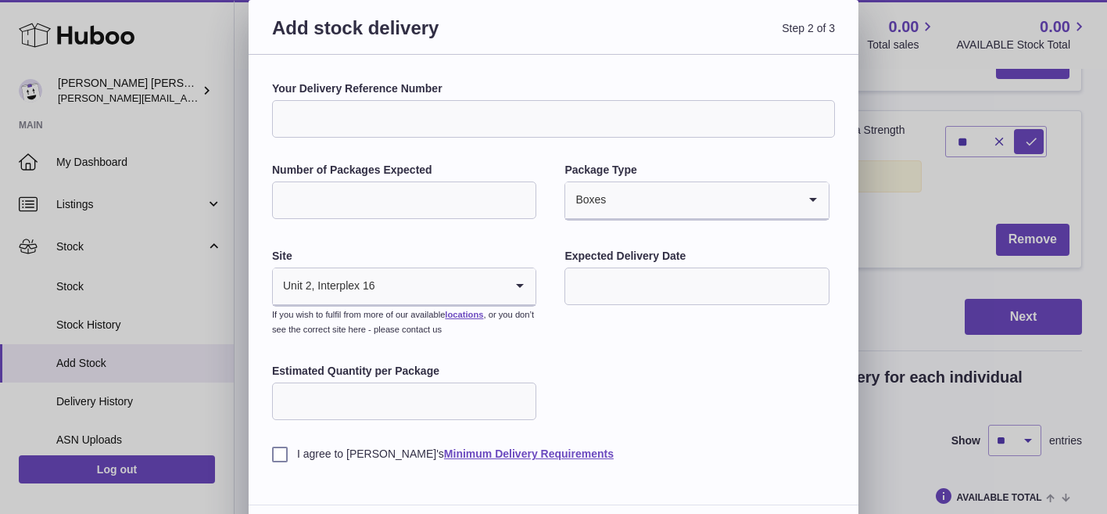
click at [517, 291] on icon "Search for option" at bounding box center [519, 286] width 31 height 36
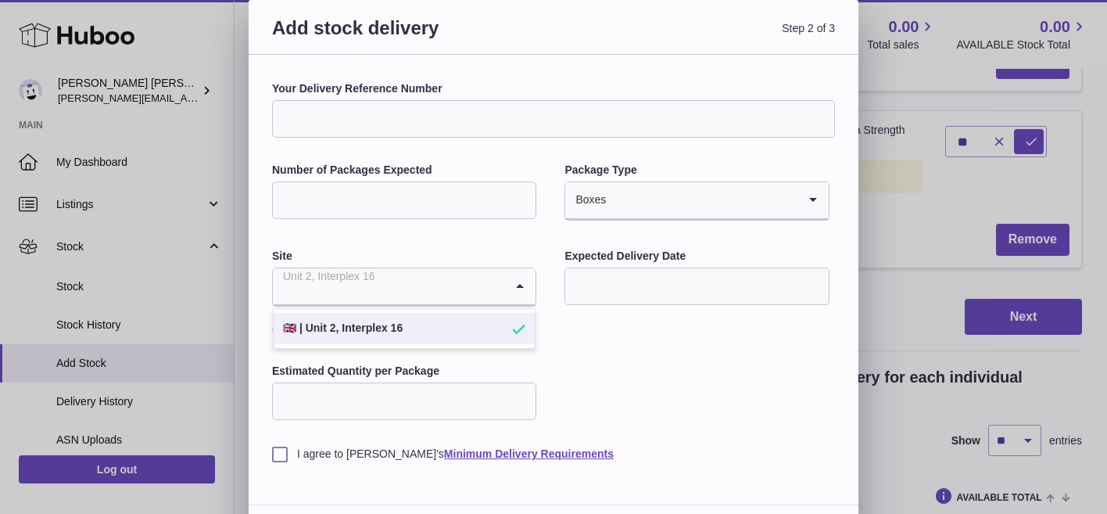
click at [572, 350] on div "Your Delivery Reference Number Number of Packages Expected * Package Type Boxes…" at bounding box center [553, 271] width 563 height 380
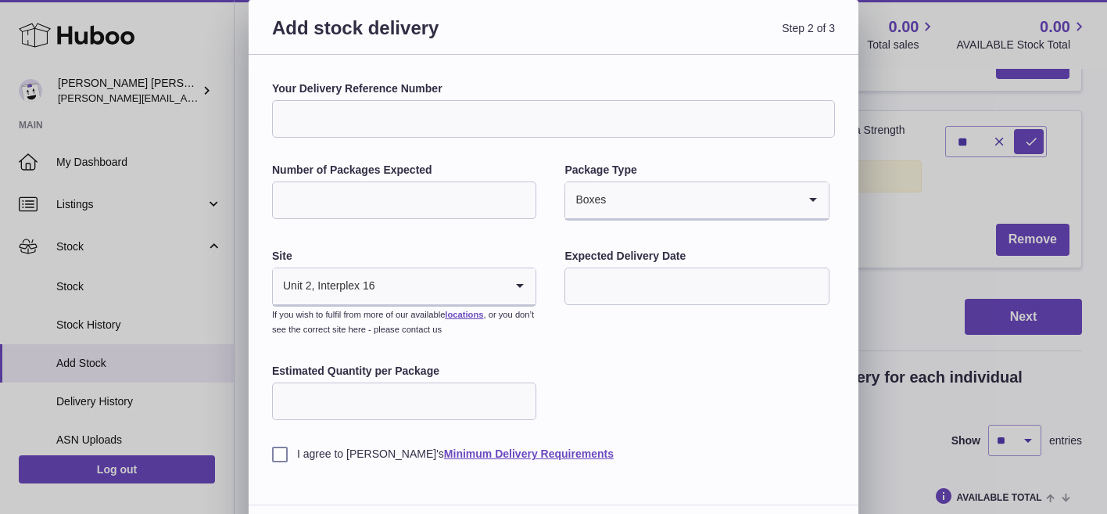
click at [604, 296] on input "text" at bounding box center [696, 286] width 264 height 38
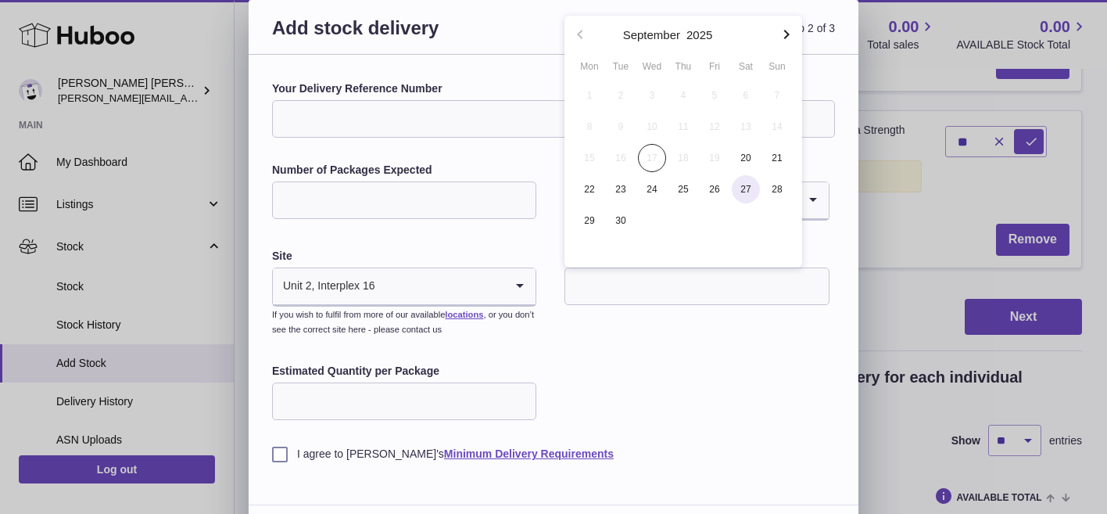
click at [737, 188] on span "27" at bounding box center [746, 189] width 28 height 28
type input "**********"
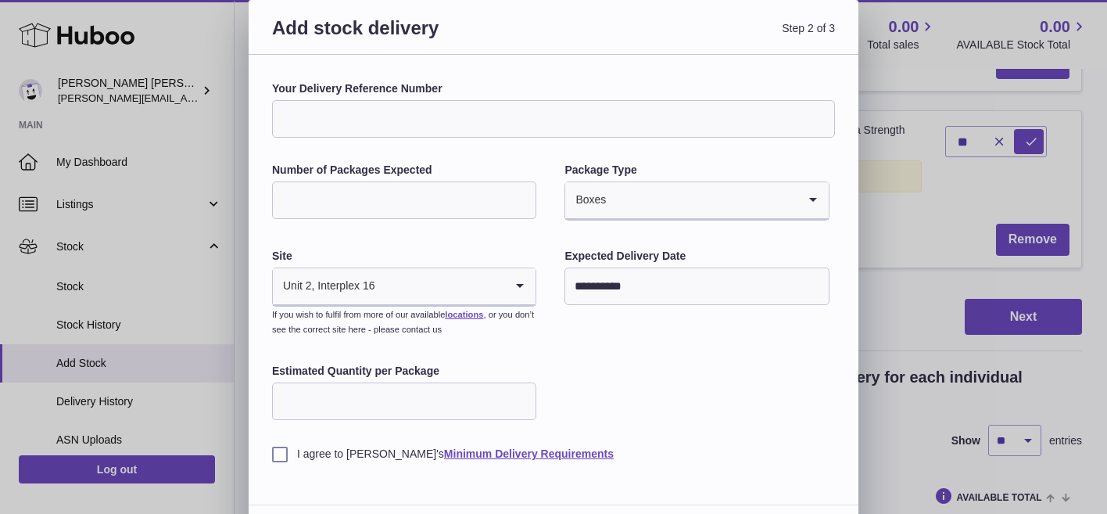
click at [496, 405] on input "Estimated Quantity per Package" at bounding box center [404, 401] width 264 height 38
type input "**"
click at [600, 392] on div "**********" at bounding box center [553, 271] width 563 height 380
click at [469, 129] on input "Your Delivery Reference Number" at bounding box center [553, 119] width 563 height 38
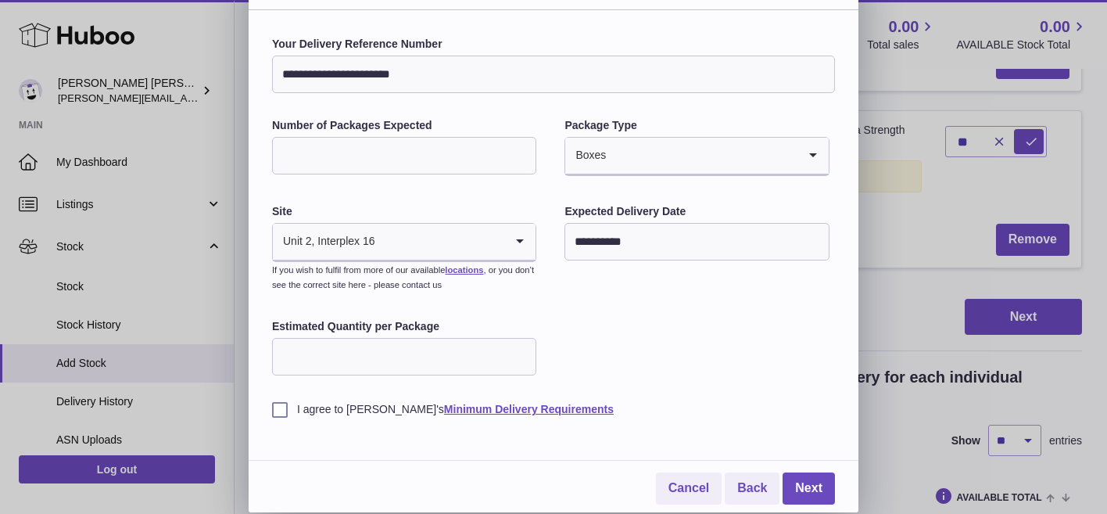
type input "**********"
click at [280, 410] on label "I agree to Huboo's Minimum Delivery Requirements" at bounding box center [553, 409] width 563 height 15
click at [811, 483] on link "Next" at bounding box center [809, 488] width 52 height 32
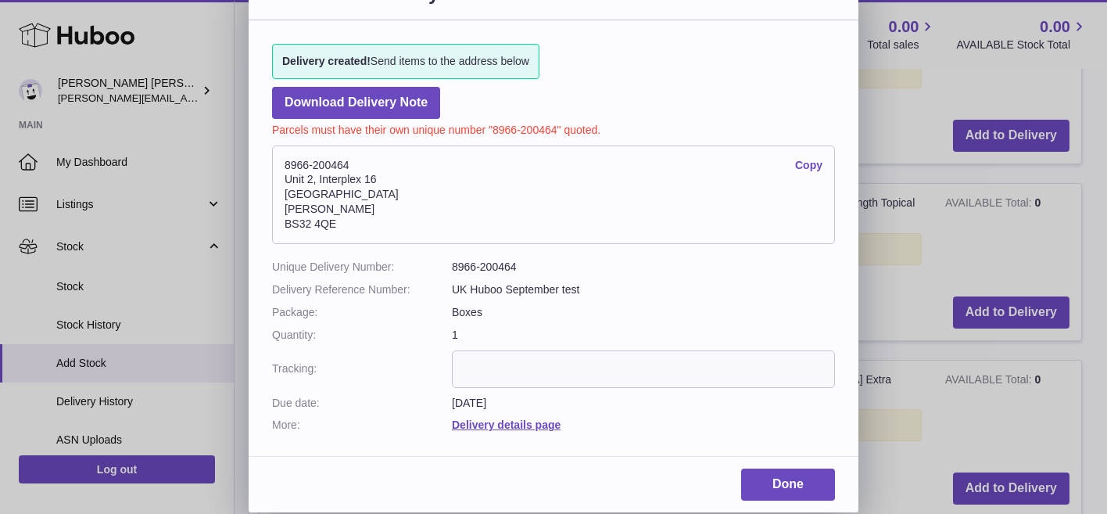
scroll to position [0, 0]
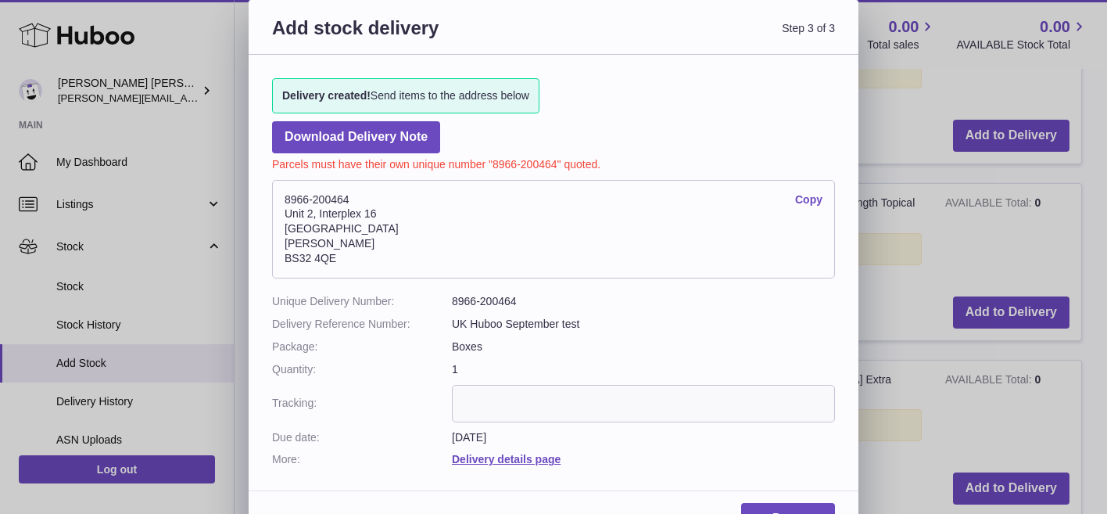
drag, startPoint x: 284, startPoint y: 196, endPoint x: 375, endPoint y: 256, distance: 109.1
click at [375, 256] on address "8966-200464 Copy Unit 2, Interplex 16 Ash Ridge Road Bradley Stoke BS32 4QE" at bounding box center [553, 229] width 563 height 99
copy address "8966-200464 Copy Unit 2, Interplex 16 Ash Ridge Road Bradley Stoke BS32 4QE"
click at [288, 167] on p "Parcels must have their own unique number "8966-200464" quoted." at bounding box center [553, 162] width 563 height 19
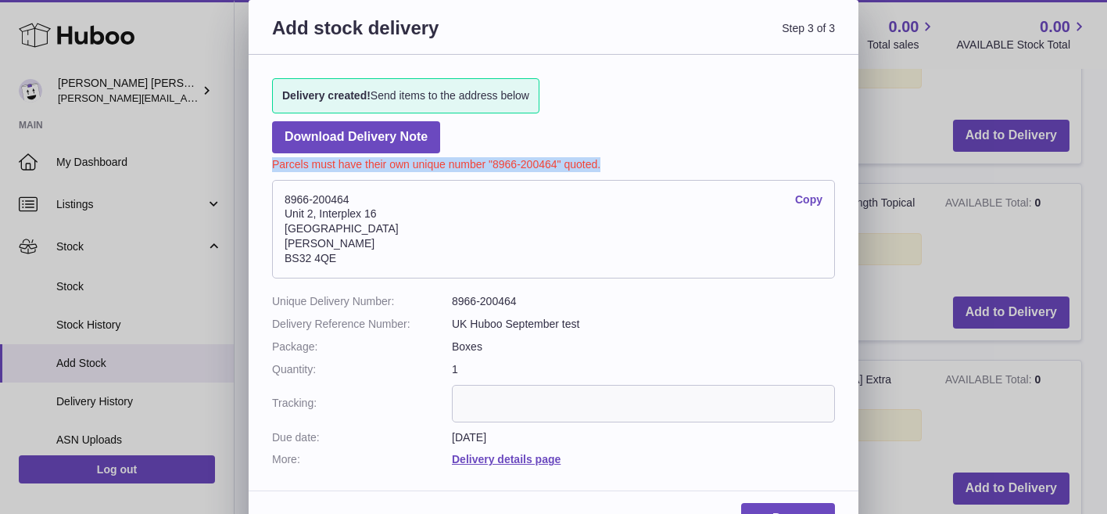
drag, startPoint x: 272, startPoint y: 164, endPoint x: 622, endPoint y: 170, distance: 349.5
click at [622, 170] on p "Parcels must have their own unique number "8966-200464" quoted." at bounding box center [553, 162] width 563 height 19
copy p "Parcels must have their own unique number "8966-200464" quoted."
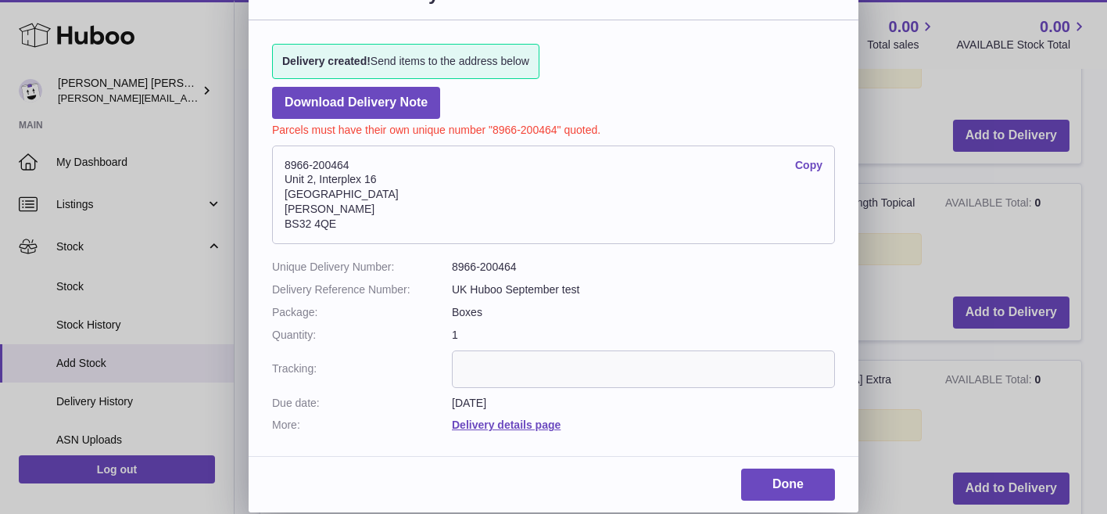
click at [599, 374] on input "text" at bounding box center [643, 369] width 383 height 38
click at [794, 483] on link "Done" at bounding box center [788, 484] width 94 height 32
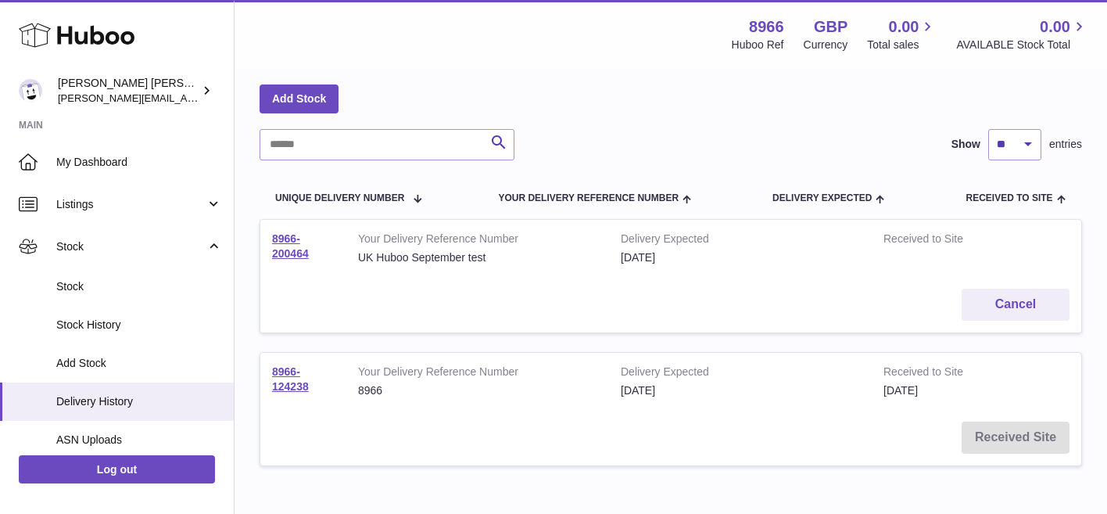
scroll to position [75, 0]
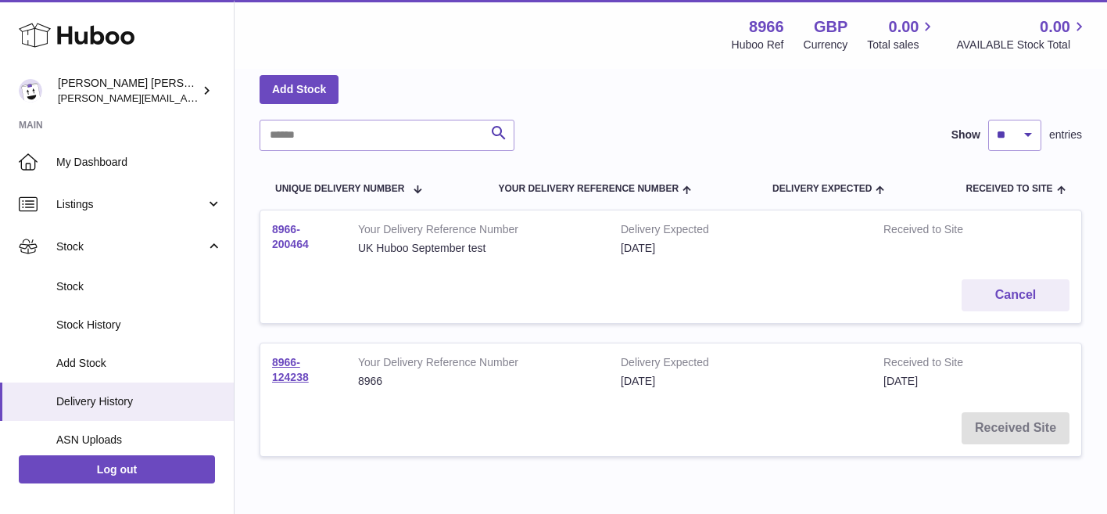
click at [299, 243] on link "8966-200464" at bounding box center [290, 236] width 37 height 27
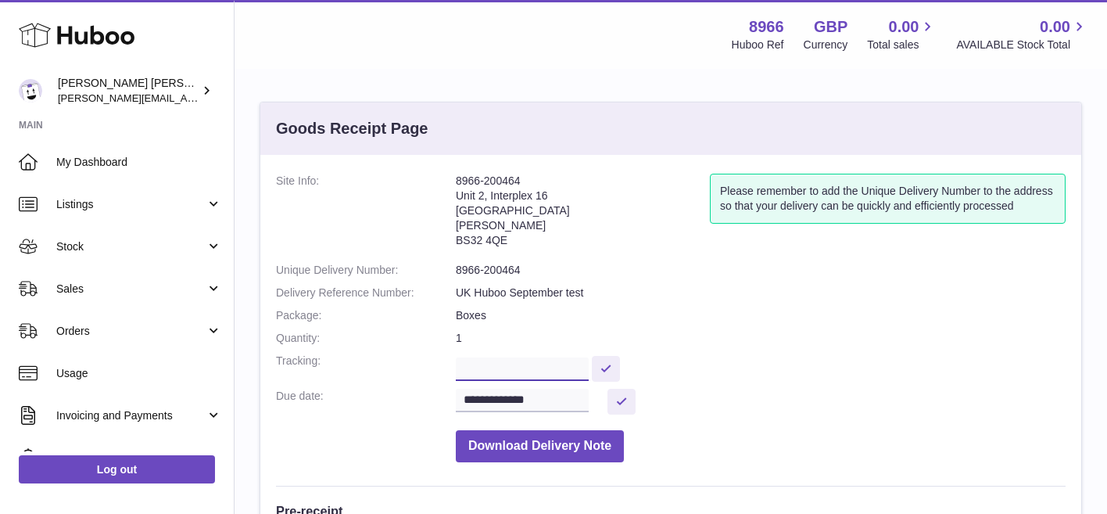
click at [512, 371] on input "text" at bounding box center [522, 368] width 133 height 23
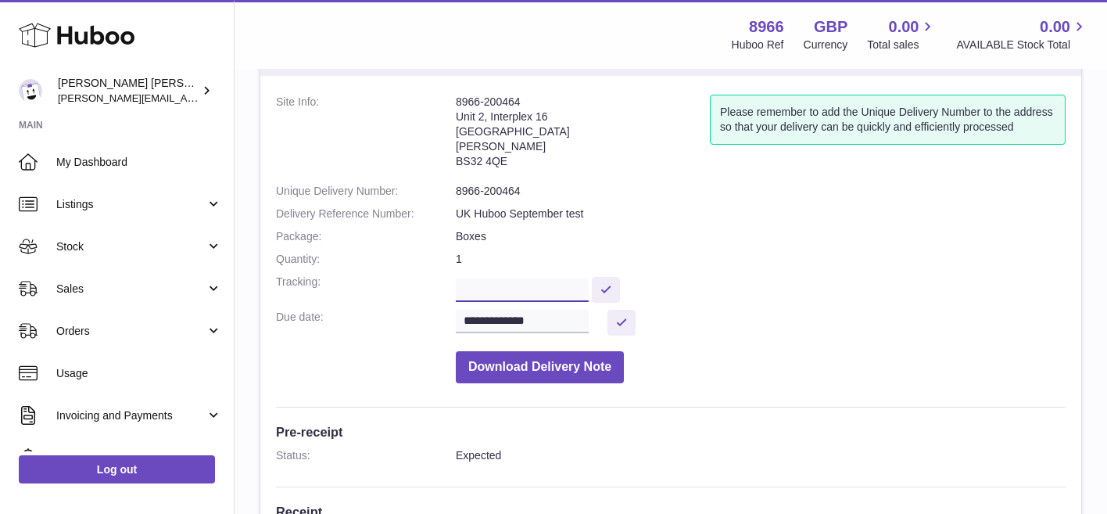
scroll to position [81, 0]
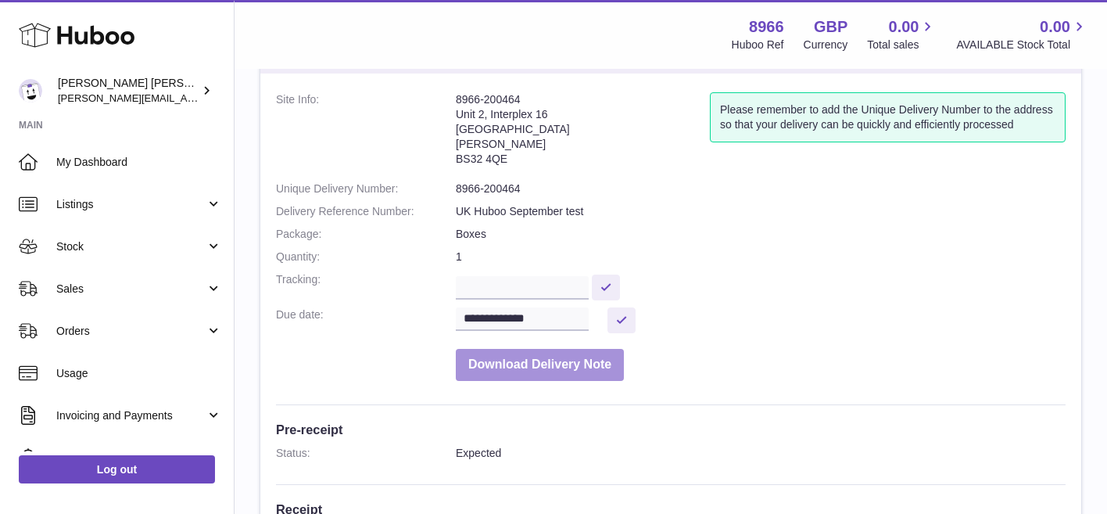
click at [561, 366] on button "Download Delivery Note" at bounding box center [540, 365] width 168 height 32
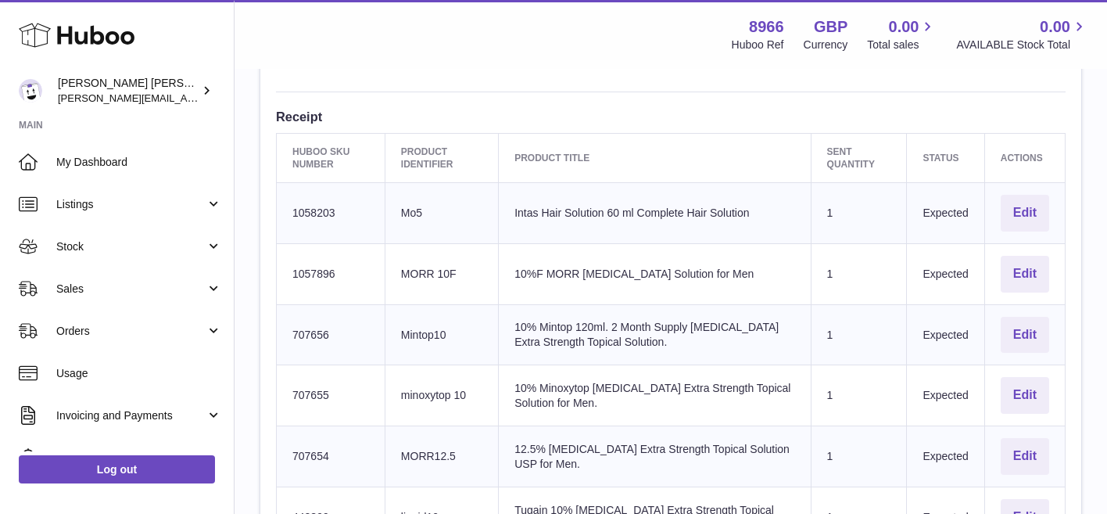
scroll to position [477, 0]
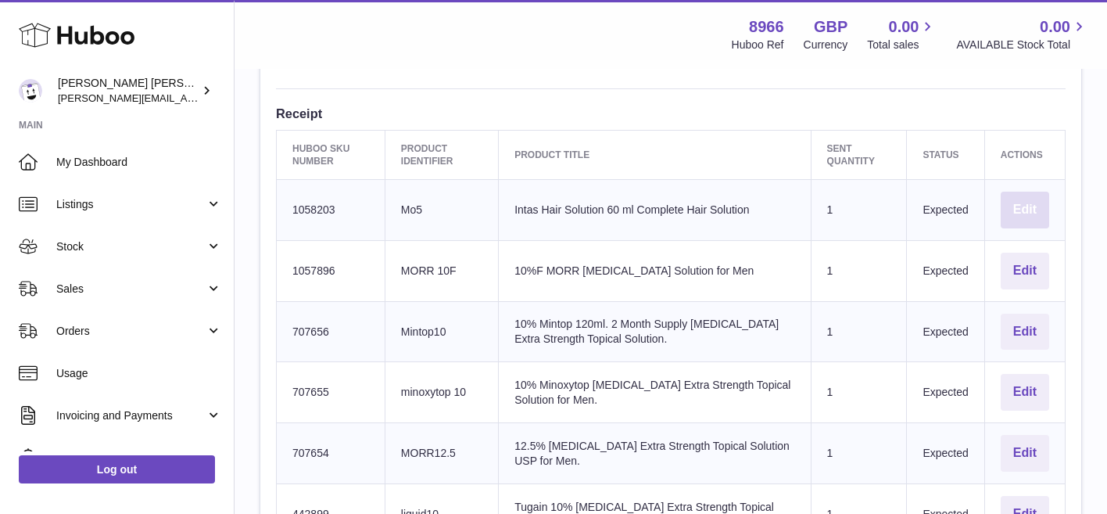
click at [1033, 206] on button "Edit" at bounding box center [1025, 210] width 48 height 37
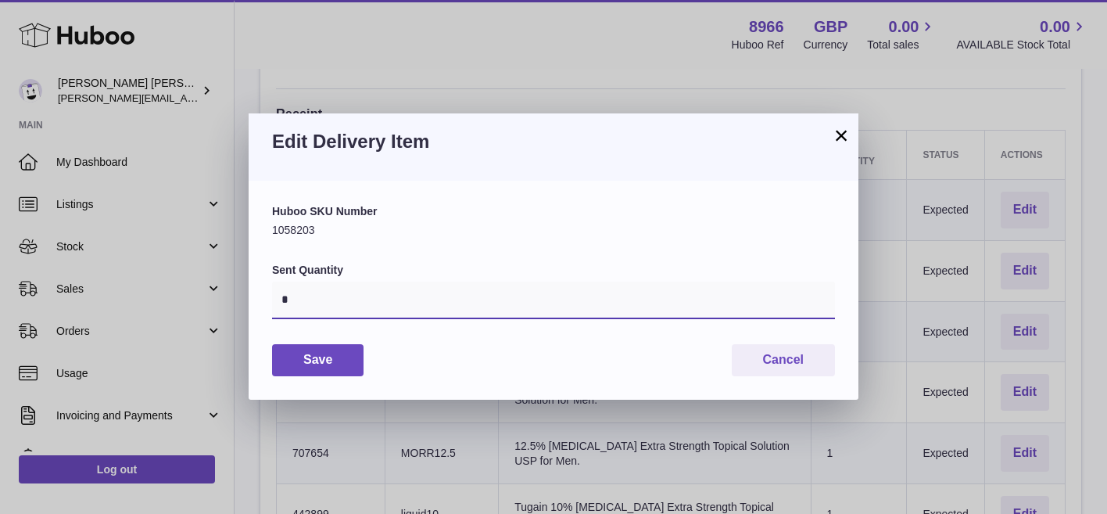
click at [478, 314] on input "*" at bounding box center [553, 300] width 563 height 38
type input "**"
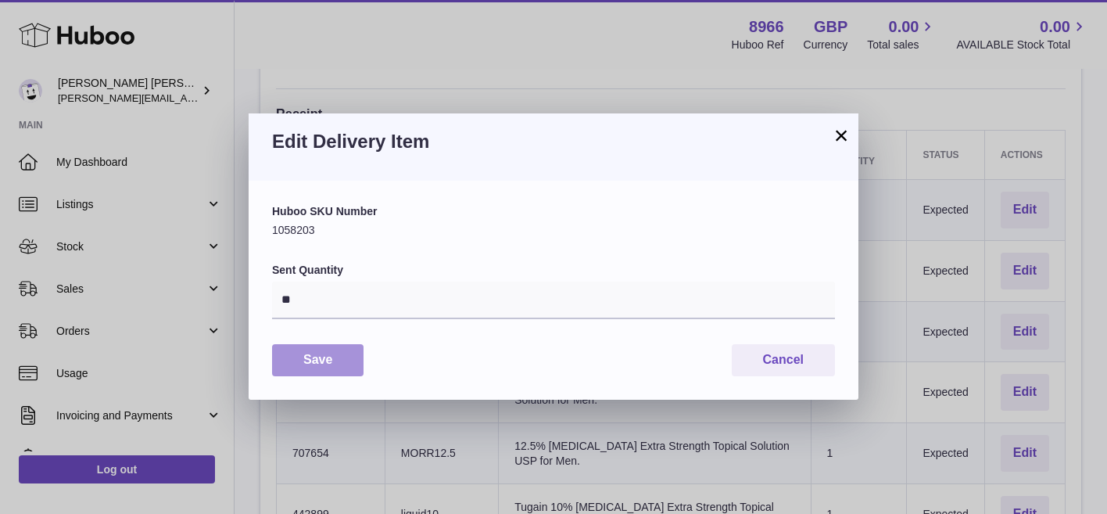
click at [334, 358] on button "Save" at bounding box center [317, 360] width 91 height 32
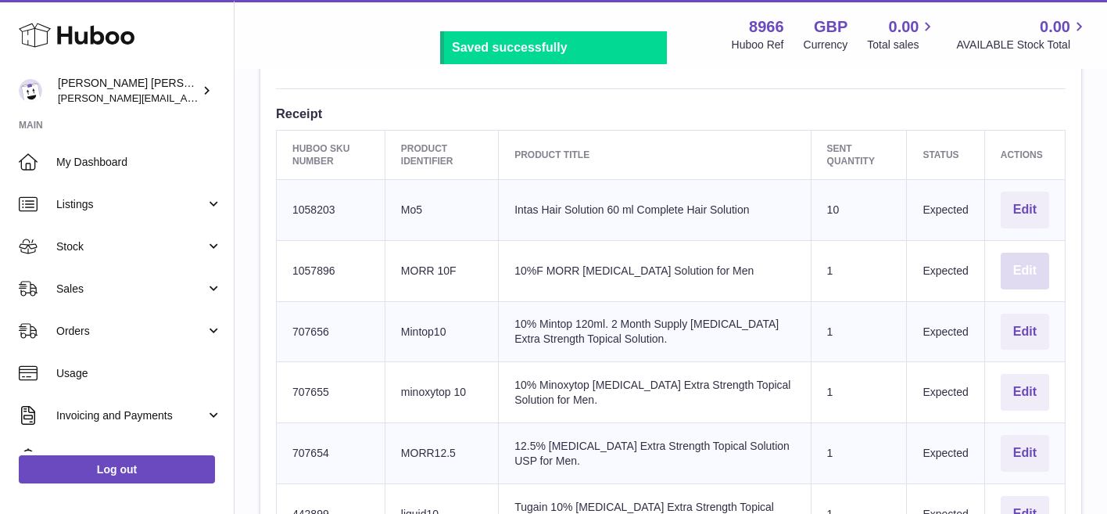
click at [1038, 267] on button "Edit" at bounding box center [1025, 271] width 48 height 37
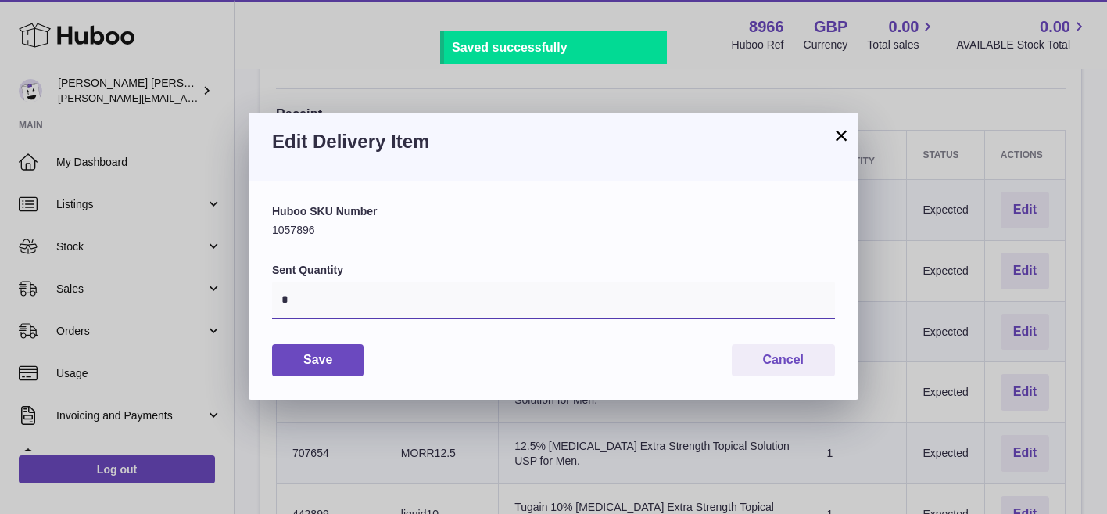
click at [555, 307] on input "*" at bounding box center [553, 300] width 563 height 38
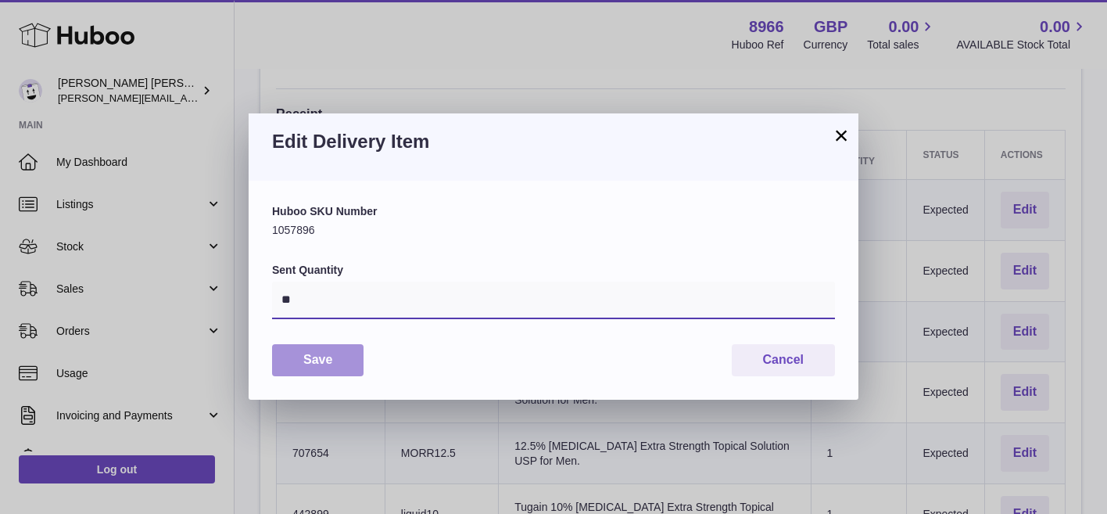
type input "**"
click at [346, 352] on button "Save" at bounding box center [317, 360] width 91 height 32
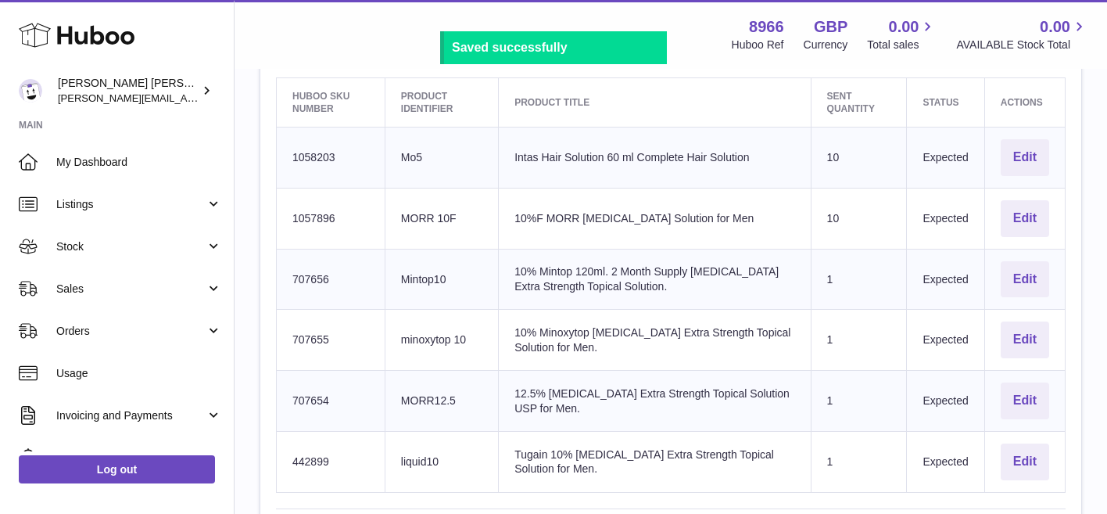
scroll to position [533, 0]
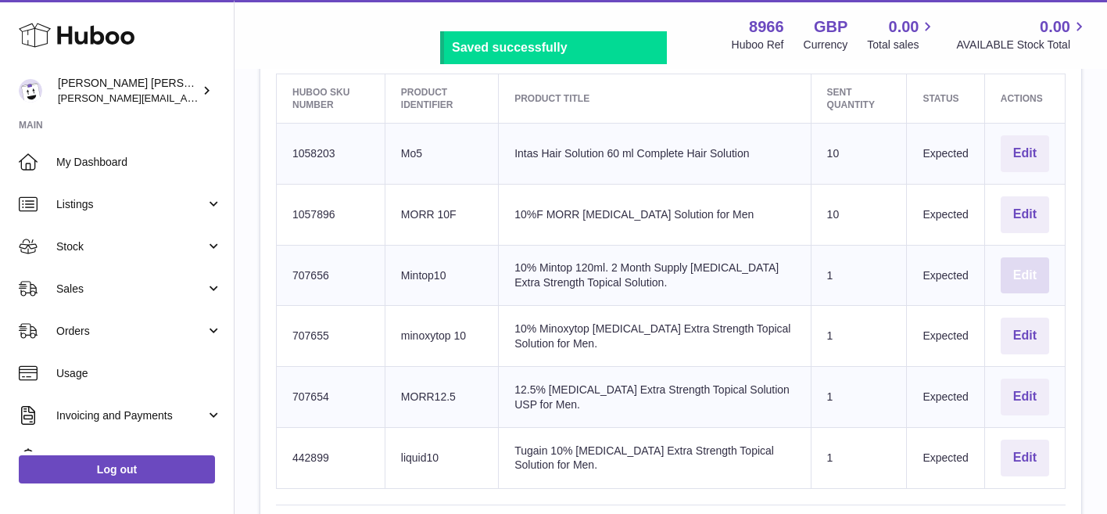
click at [1037, 274] on button "Edit" at bounding box center [1025, 275] width 48 height 37
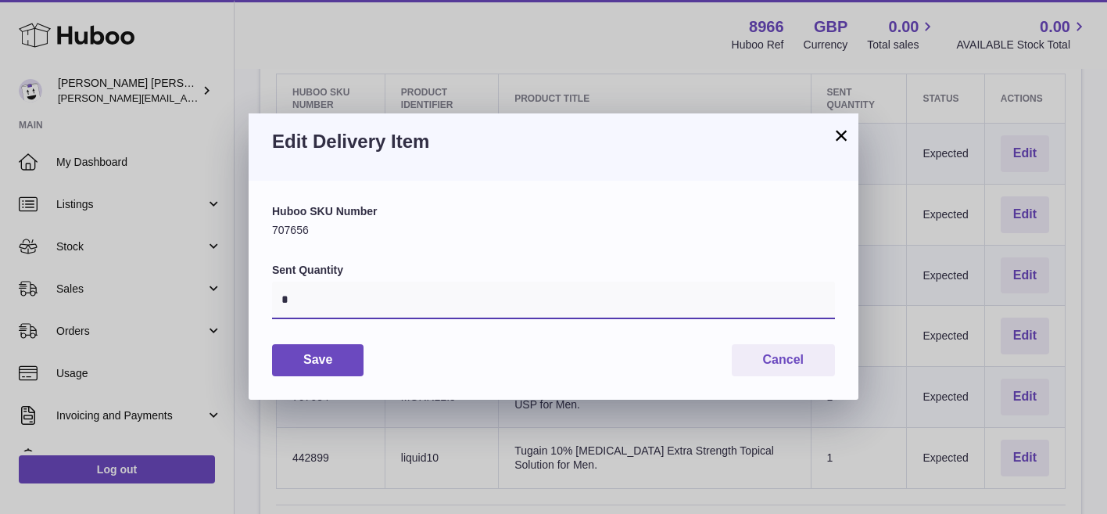
click at [516, 299] on input "*" at bounding box center [553, 300] width 563 height 38
type input "**"
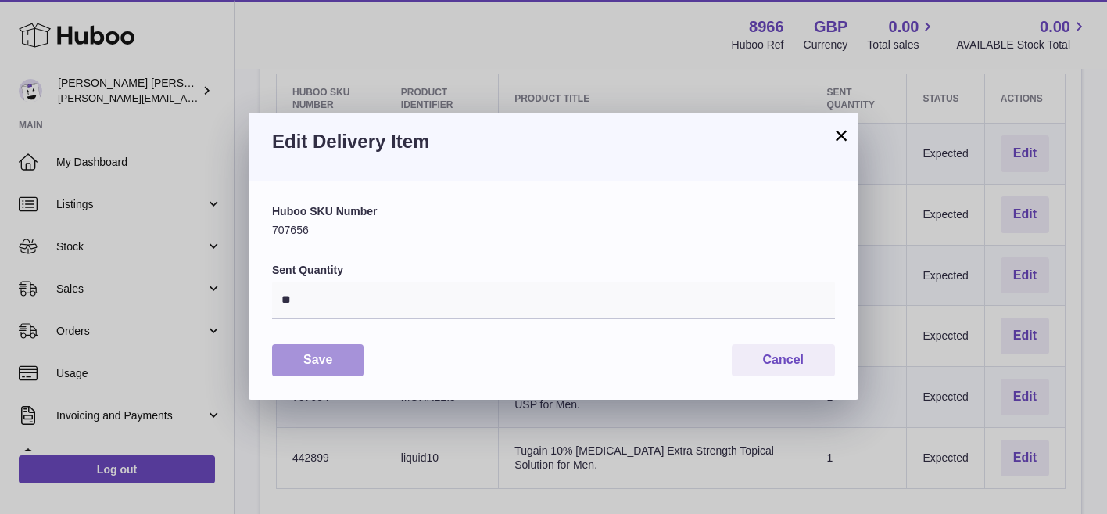
click at [346, 360] on button "Save" at bounding box center [317, 360] width 91 height 32
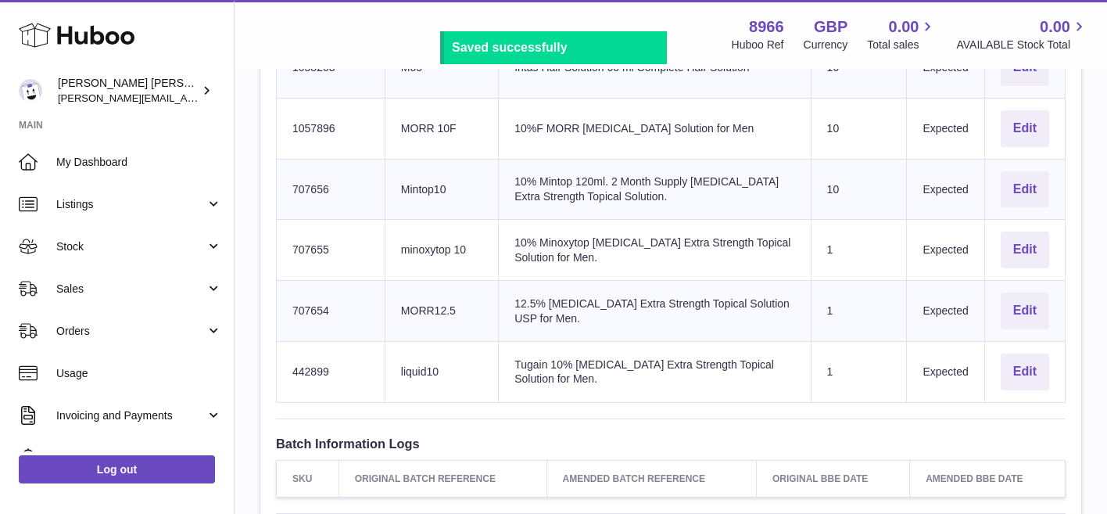
scroll to position [620, 0]
click at [1021, 253] on button "Edit" at bounding box center [1025, 249] width 48 height 37
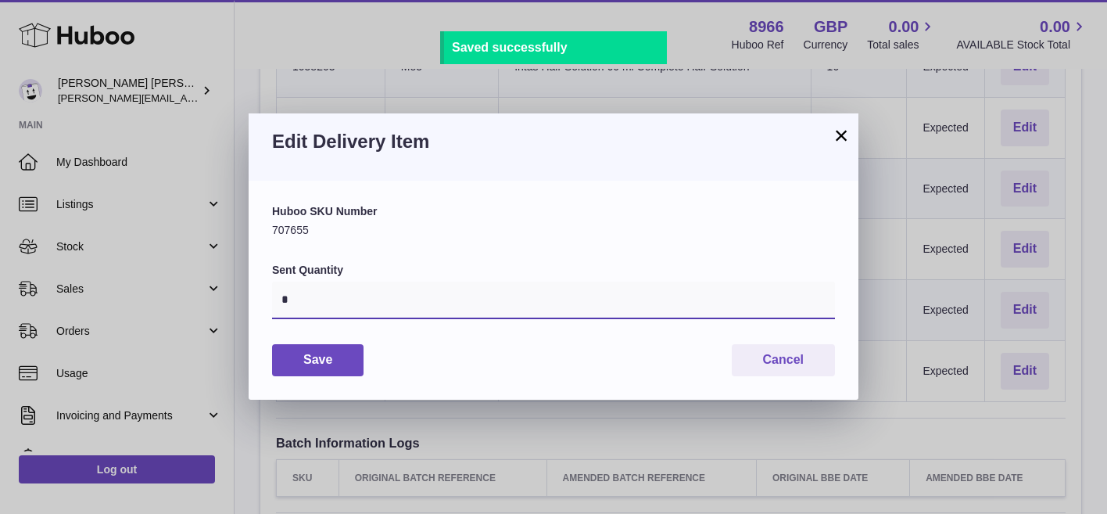
click at [593, 307] on input "*" at bounding box center [553, 300] width 563 height 38
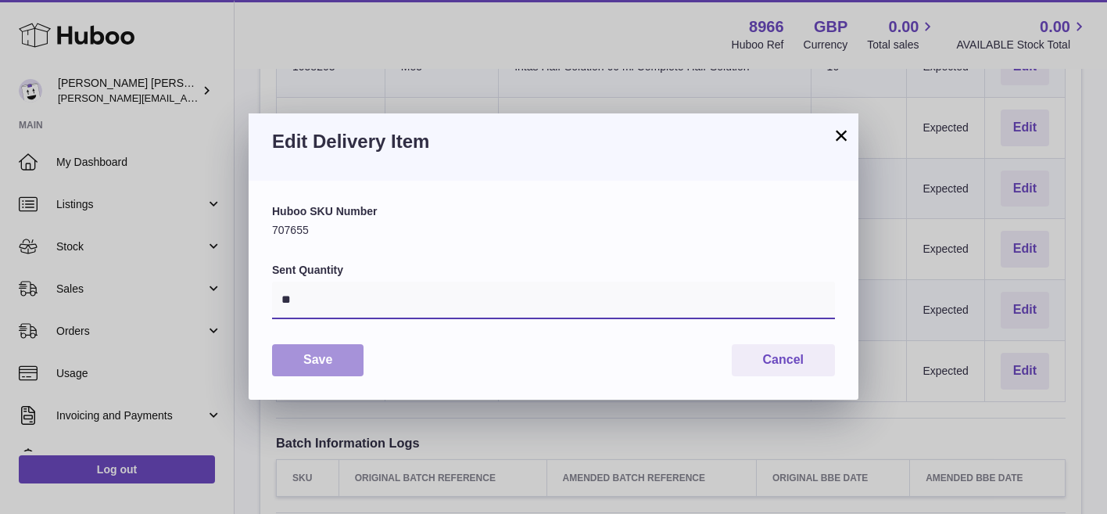
type input "**"
click at [302, 353] on button "Save" at bounding box center [317, 360] width 91 height 32
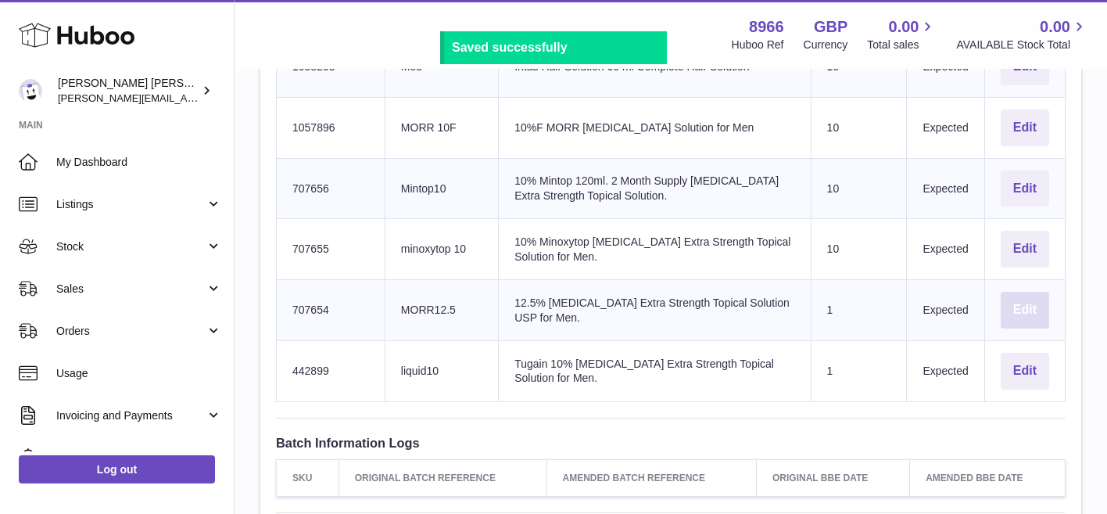
click at [1047, 308] on button "Edit" at bounding box center [1025, 310] width 48 height 37
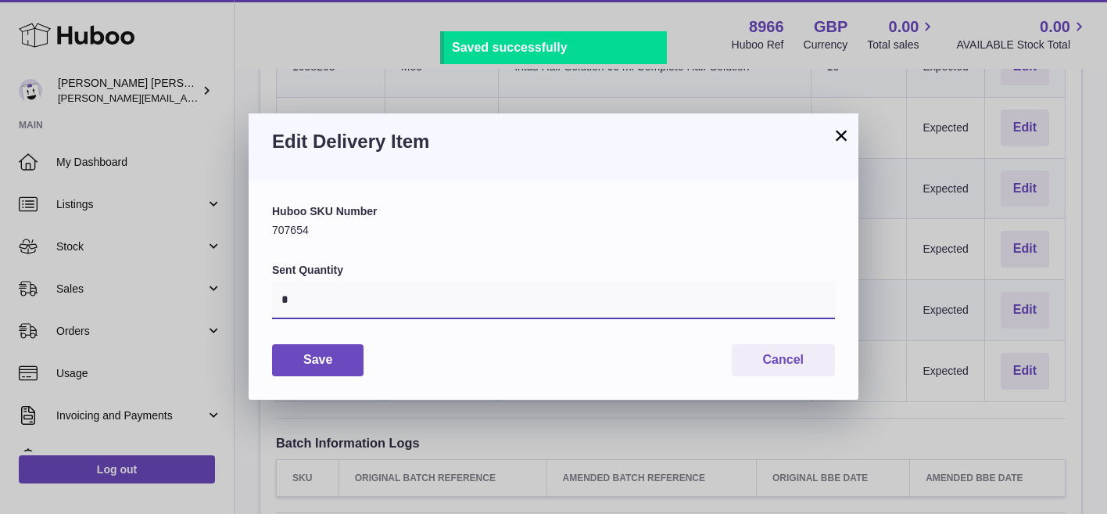
click at [443, 308] on input "*" at bounding box center [553, 300] width 563 height 38
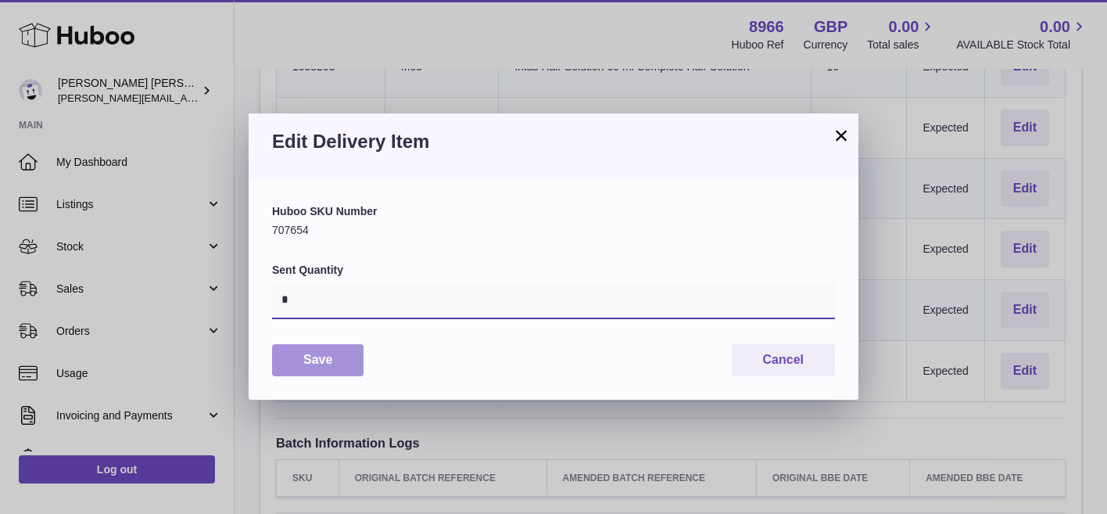
type input "*"
click at [308, 364] on button "Save" at bounding box center [317, 360] width 91 height 32
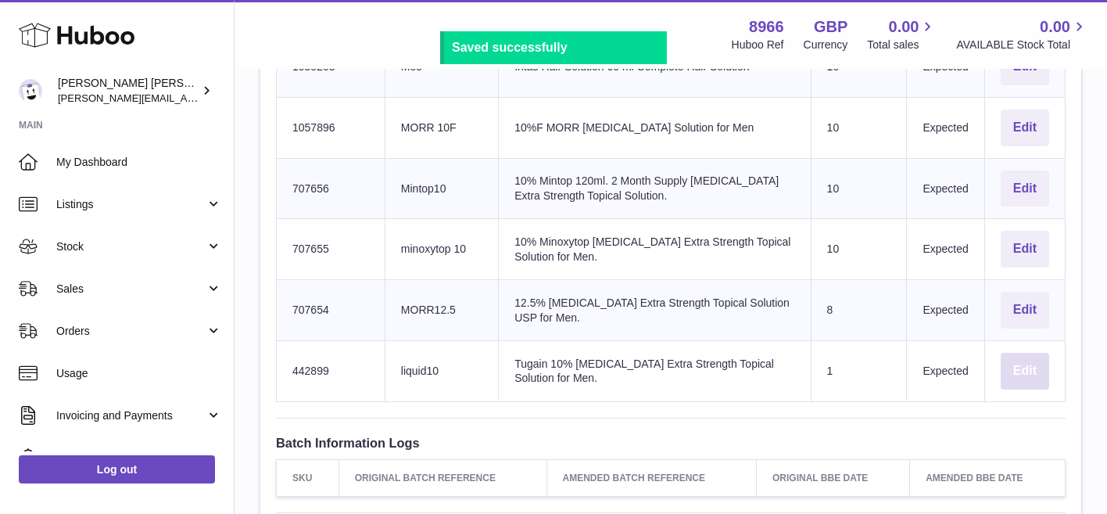
click at [1016, 374] on button "Edit" at bounding box center [1025, 371] width 48 height 37
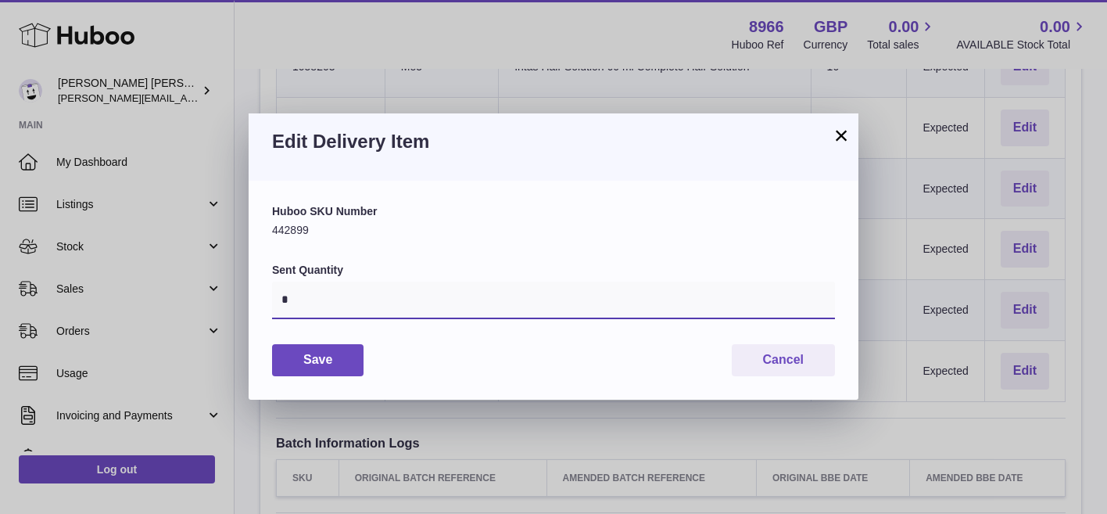
click at [489, 294] on input "*" at bounding box center [553, 300] width 563 height 38
type input "**"
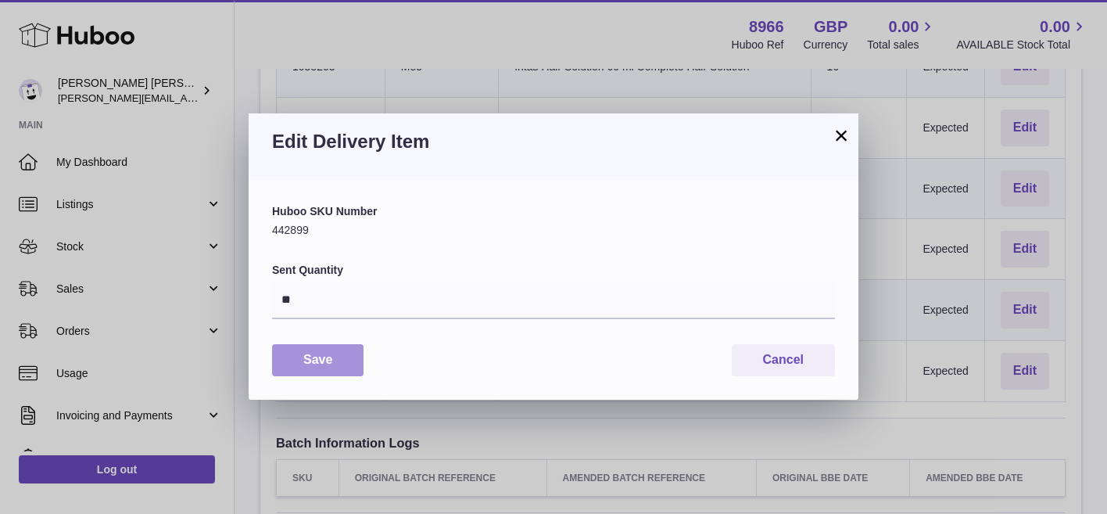
click at [339, 367] on button "Save" at bounding box center [317, 360] width 91 height 32
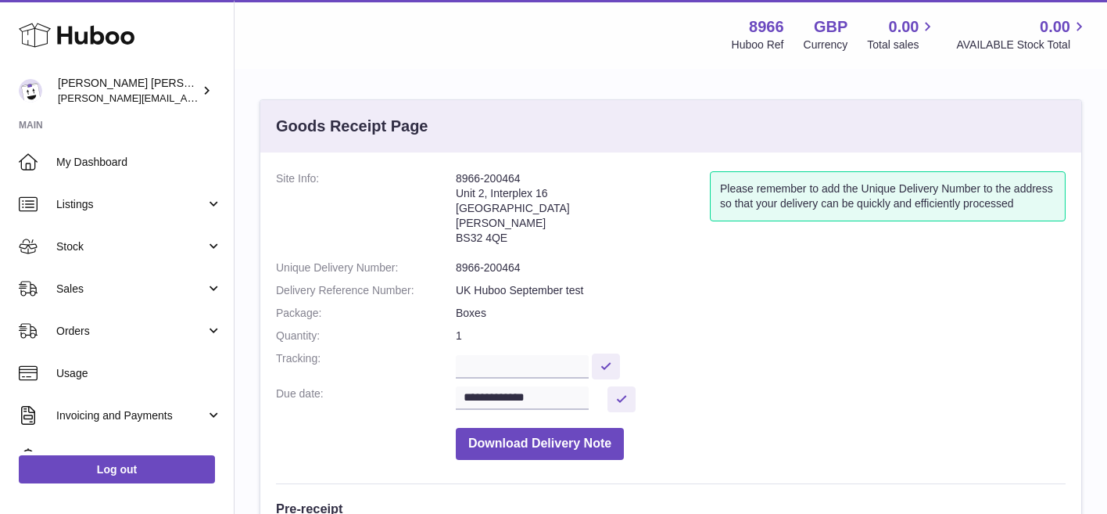
scroll to position [0, 0]
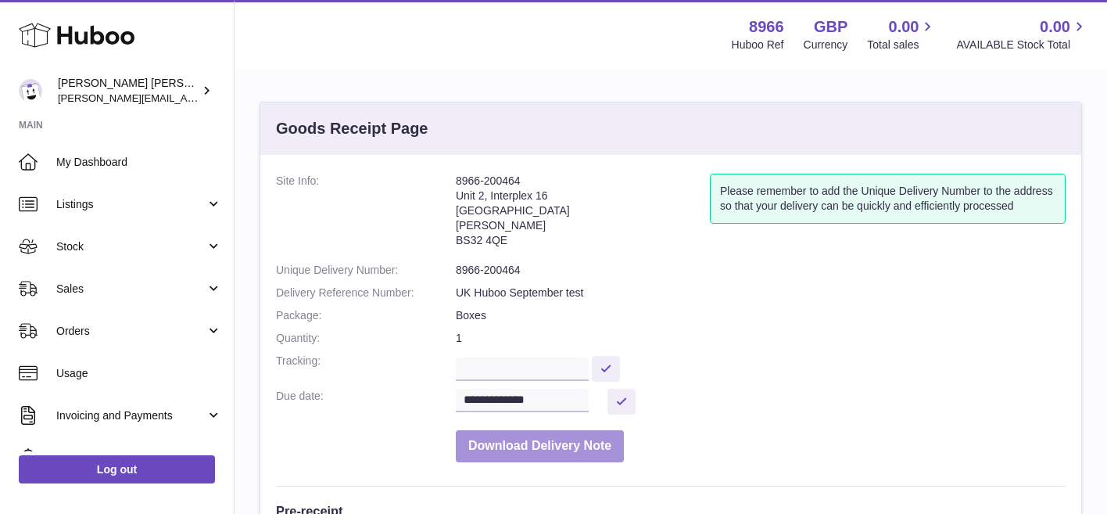
click at [522, 450] on button "Download Delivery Note" at bounding box center [540, 446] width 168 height 32
